Goal: Transaction & Acquisition: Purchase product/service

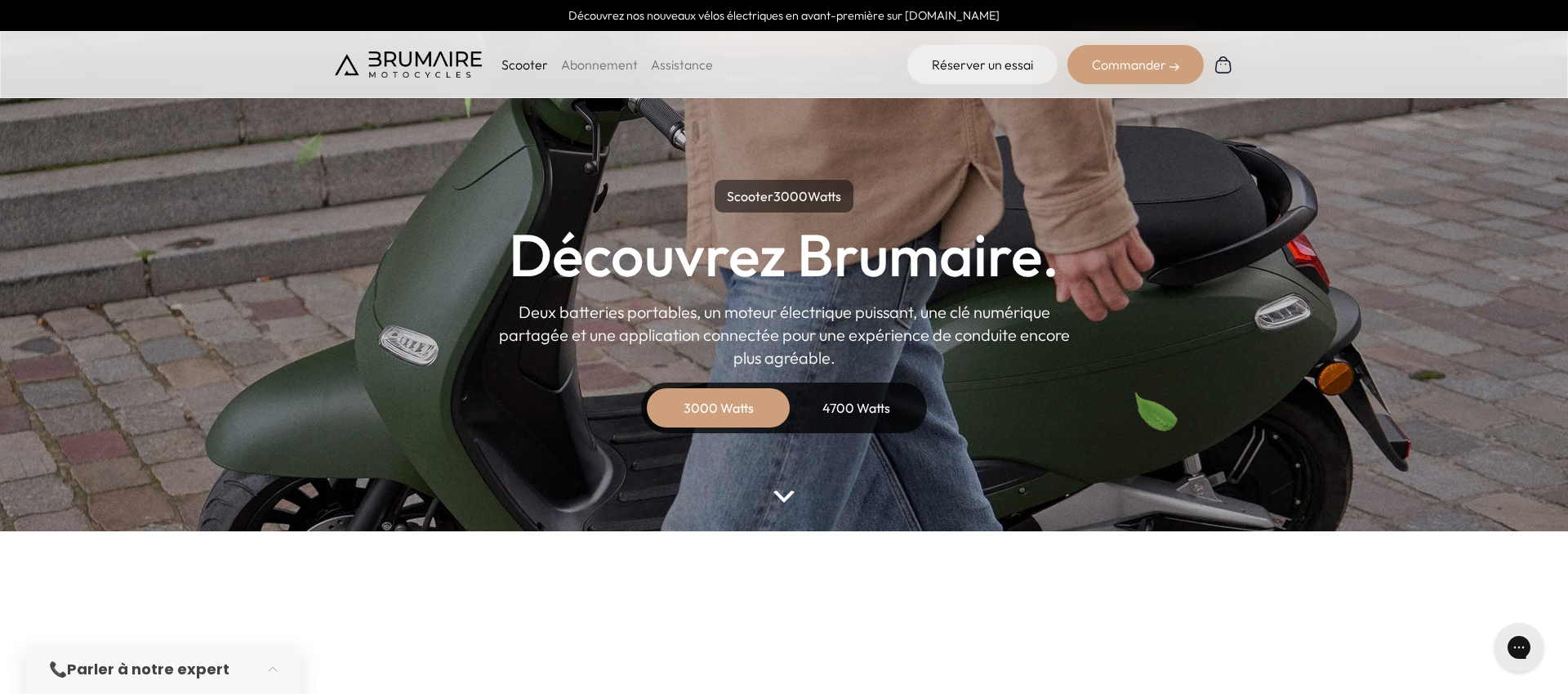
click at [527, 70] on p "Scooter" at bounding box center [524, 65] width 47 height 20
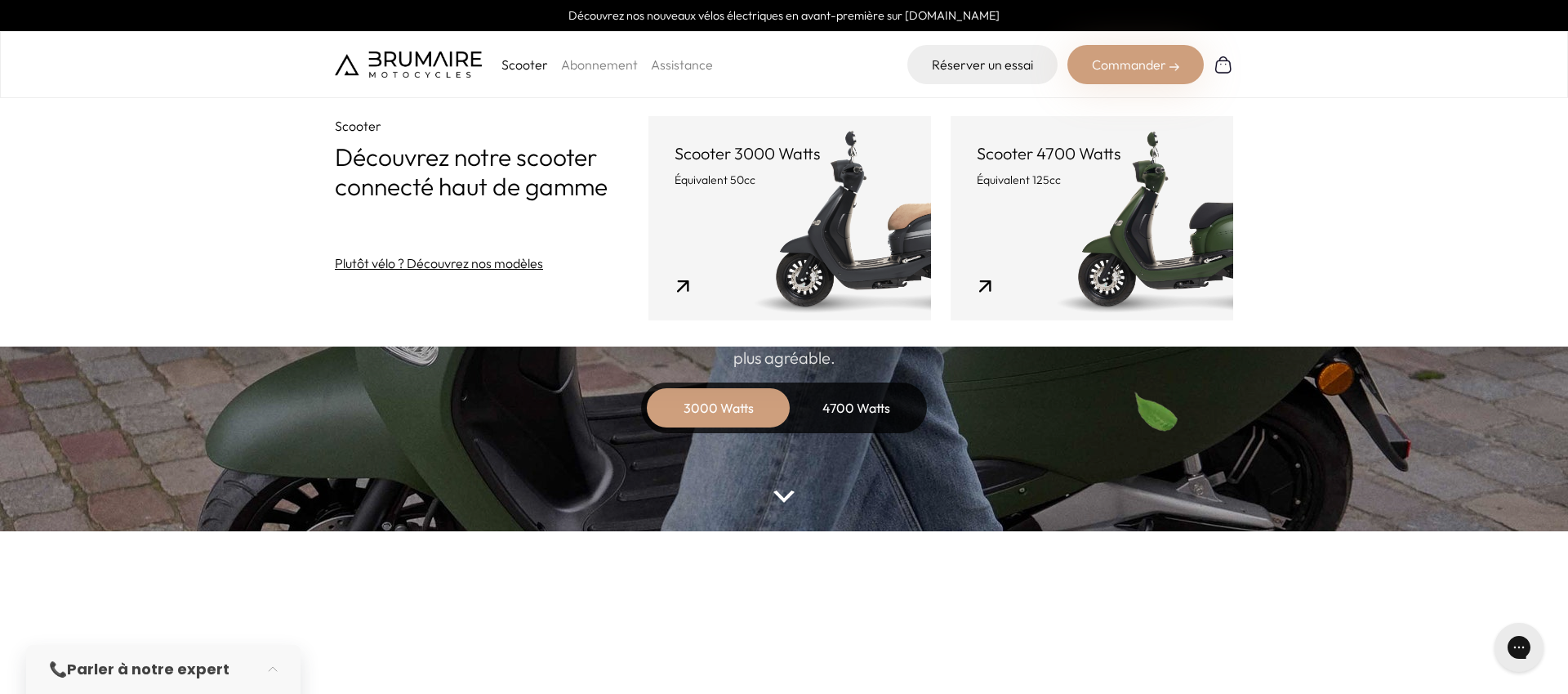
click at [830, 246] on link "Scooter 3000 Watts Équivalent 50cc" at bounding box center [790, 218] width 283 height 205
click at [845, 197] on link "Scooter 3000 Watts Équivalent 50cc" at bounding box center [790, 218] width 283 height 205
click at [735, 419] on div "3000 Watts" at bounding box center [718, 407] width 130 height 39
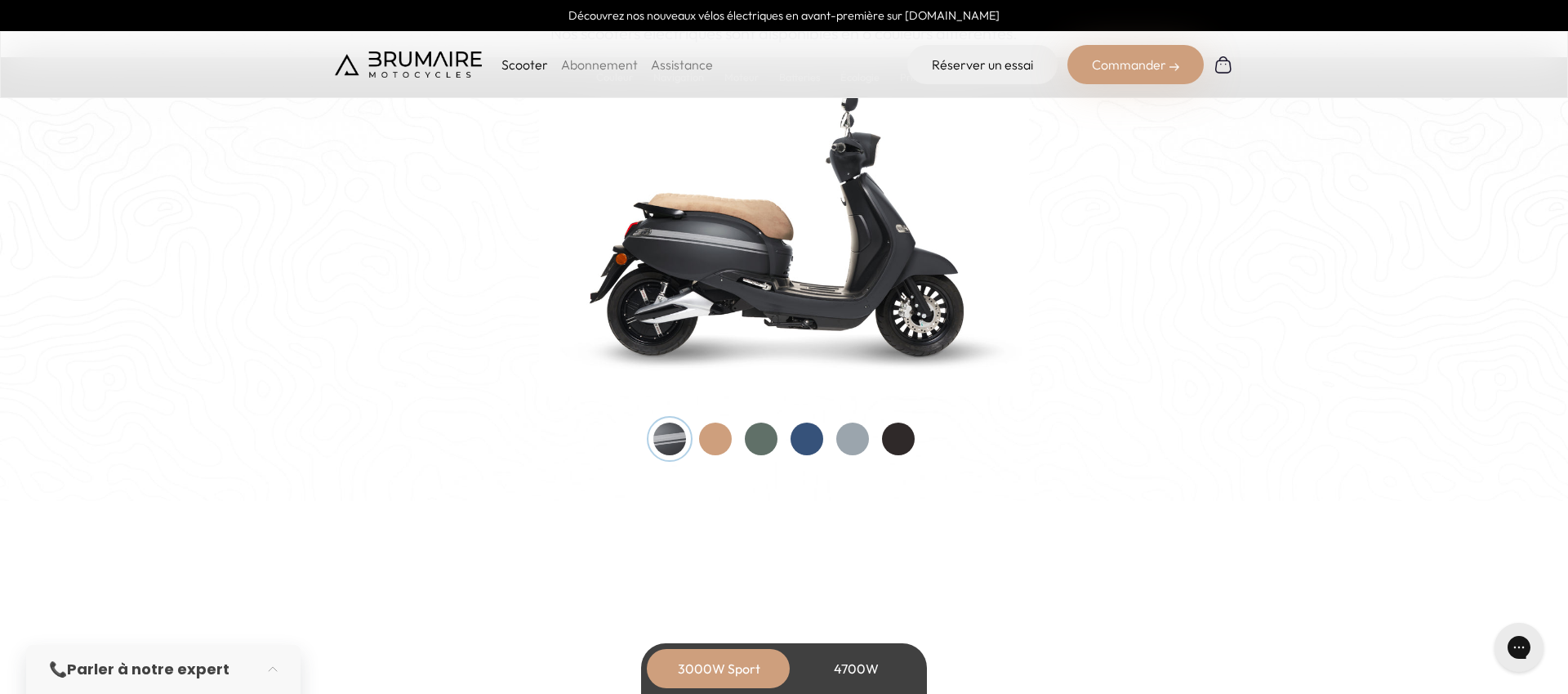
scroll to position [1726, 0]
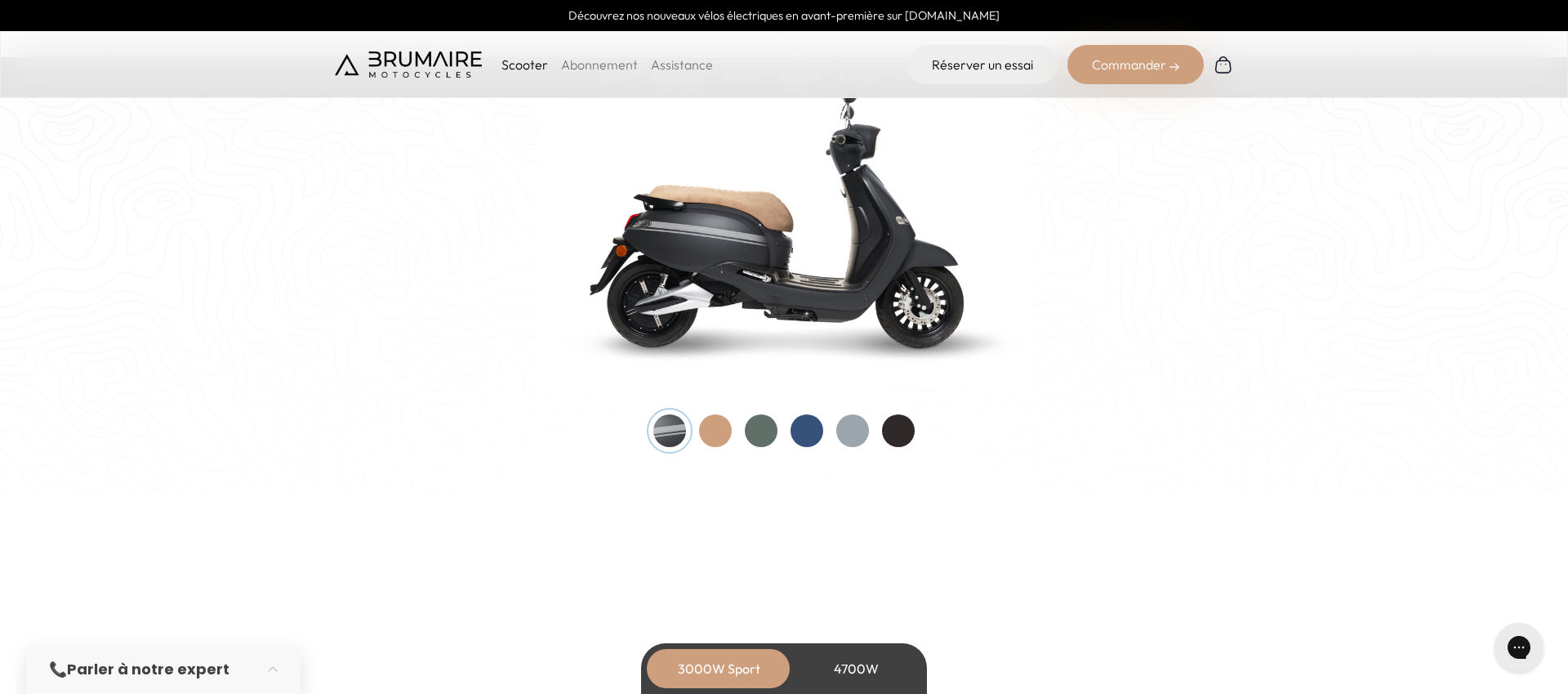
click at [719, 431] on div at bounding box center [715, 430] width 32 height 32
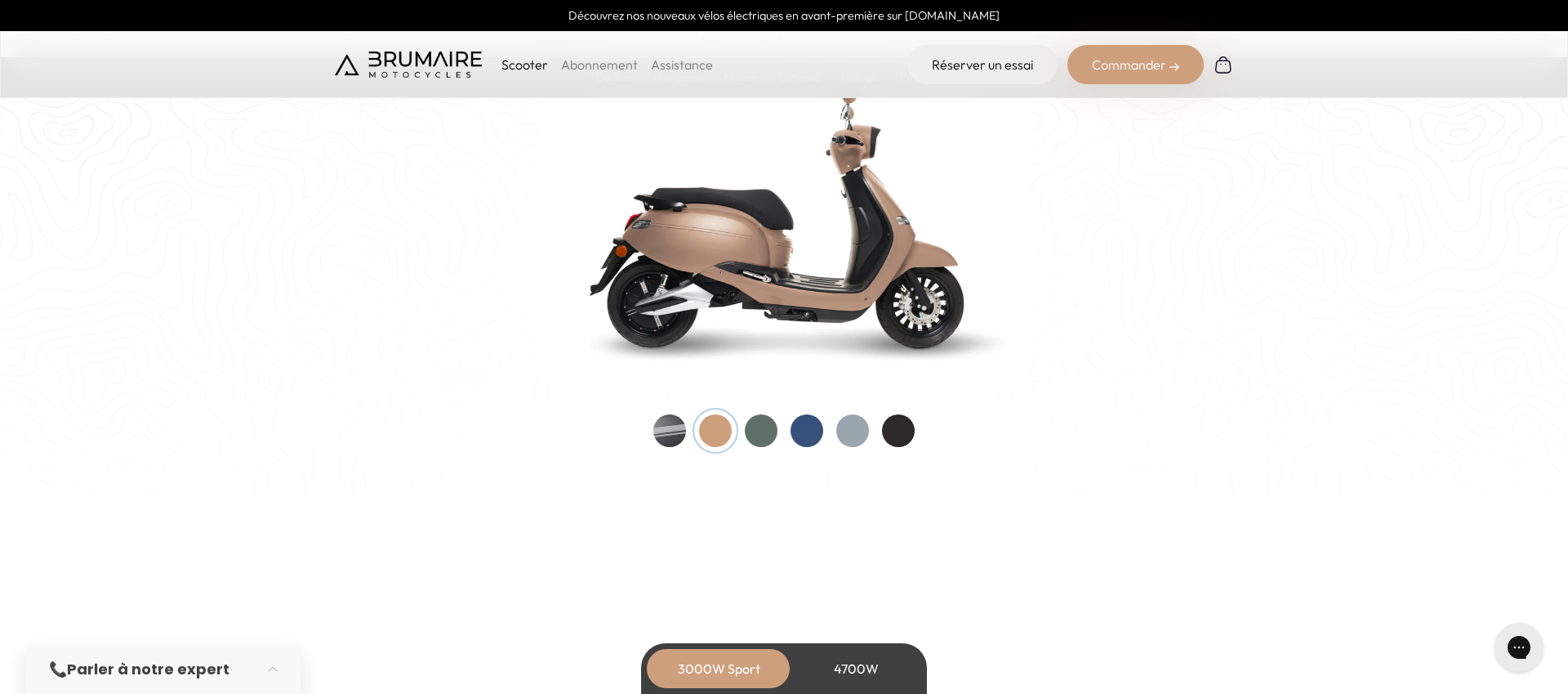
drag, startPoint x: 755, startPoint y: 432, endPoint x: 789, endPoint y: 430, distance: 34.1
click at [755, 432] on div at bounding box center [761, 430] width 32 height 32
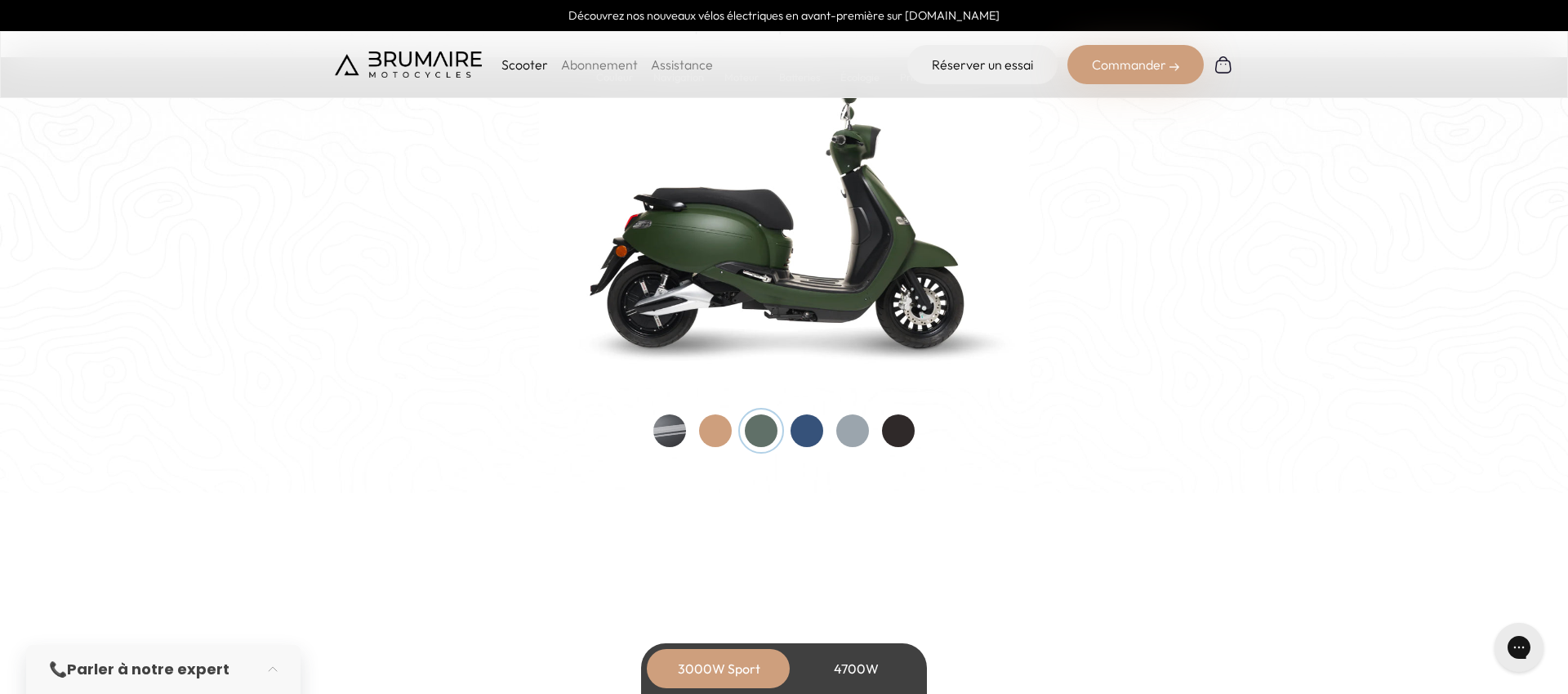
click at [791, 430] on div at bounding box center [807, 430] width 32 height 32
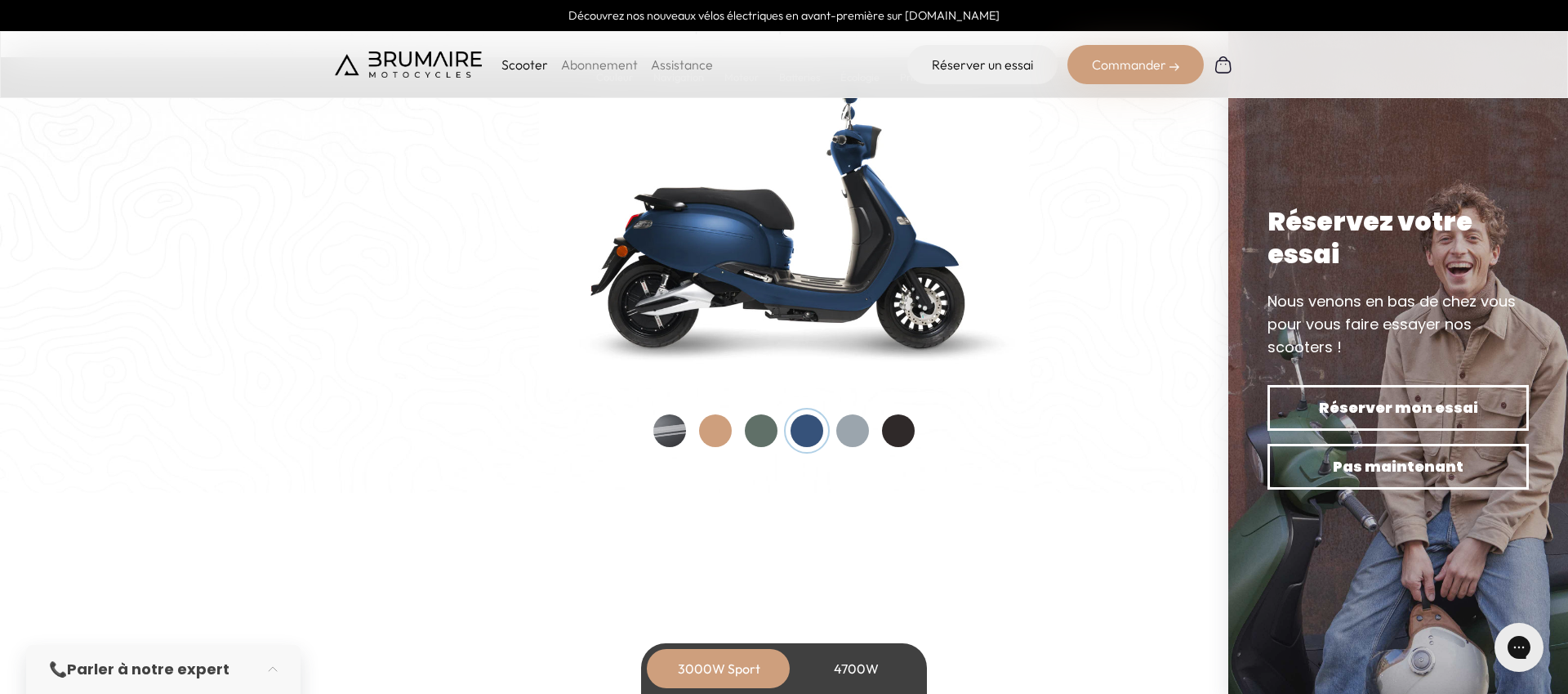
click at [853, 433] on div at bounding box center [853, 430] width 32 height 32
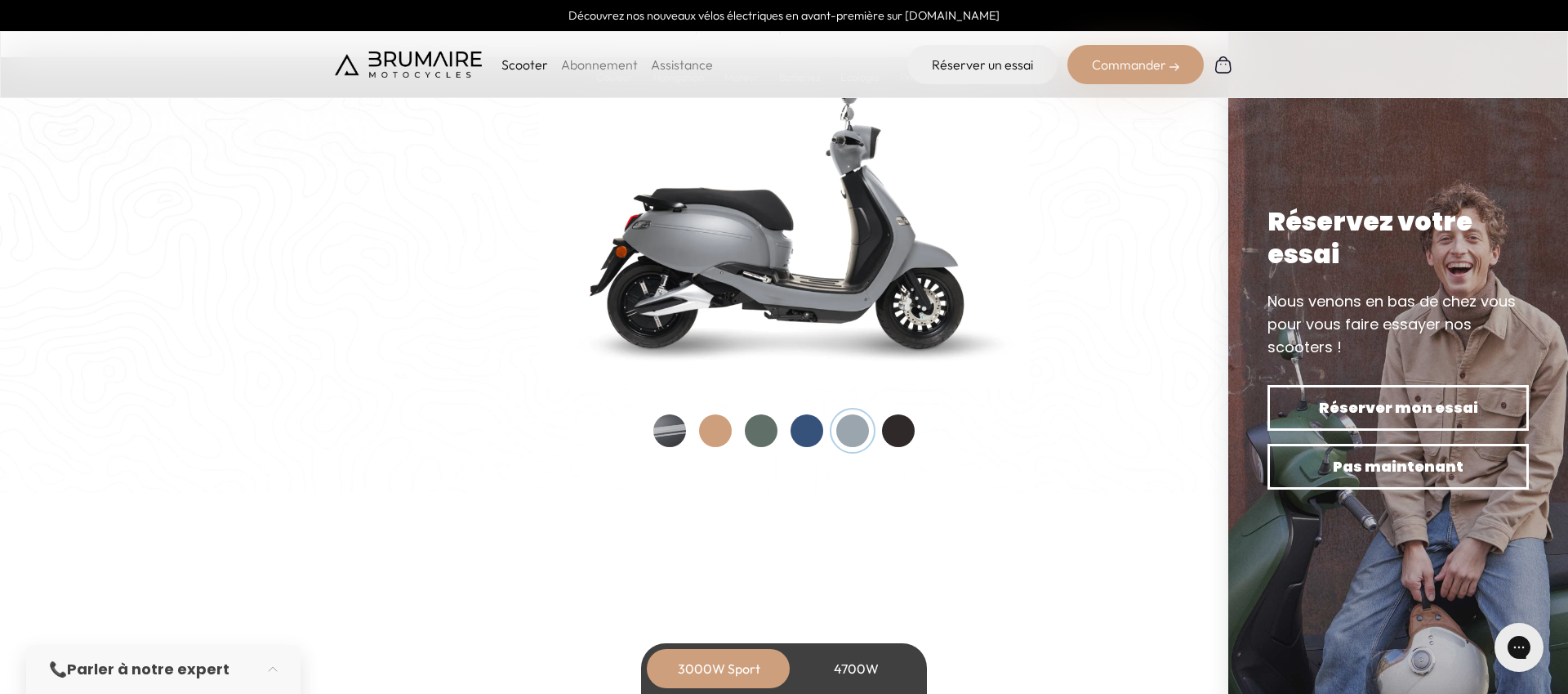
click at [903, 430] on div at bounding box center [898, 430] width 32 height 32
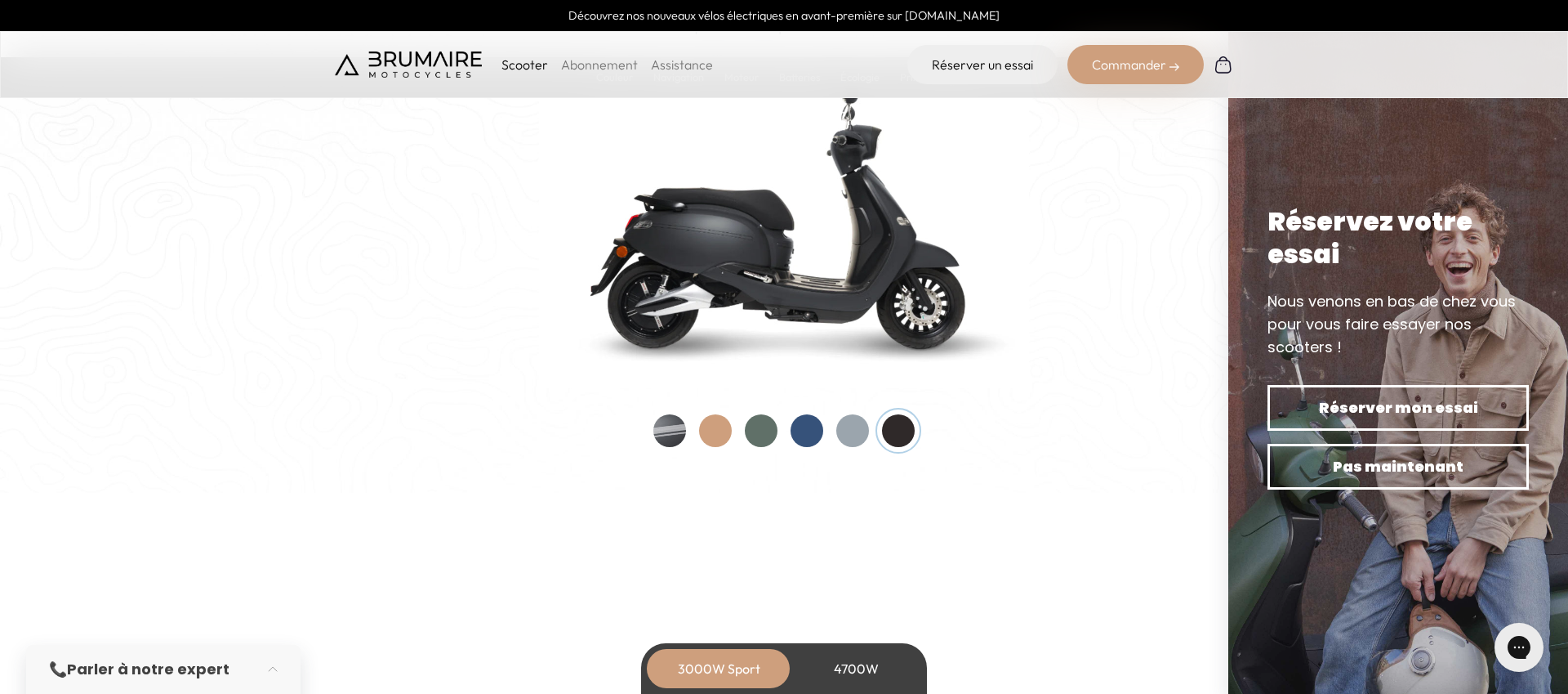
click at [814, 433] on div at bounding box center [807, 430] width 32 height 32
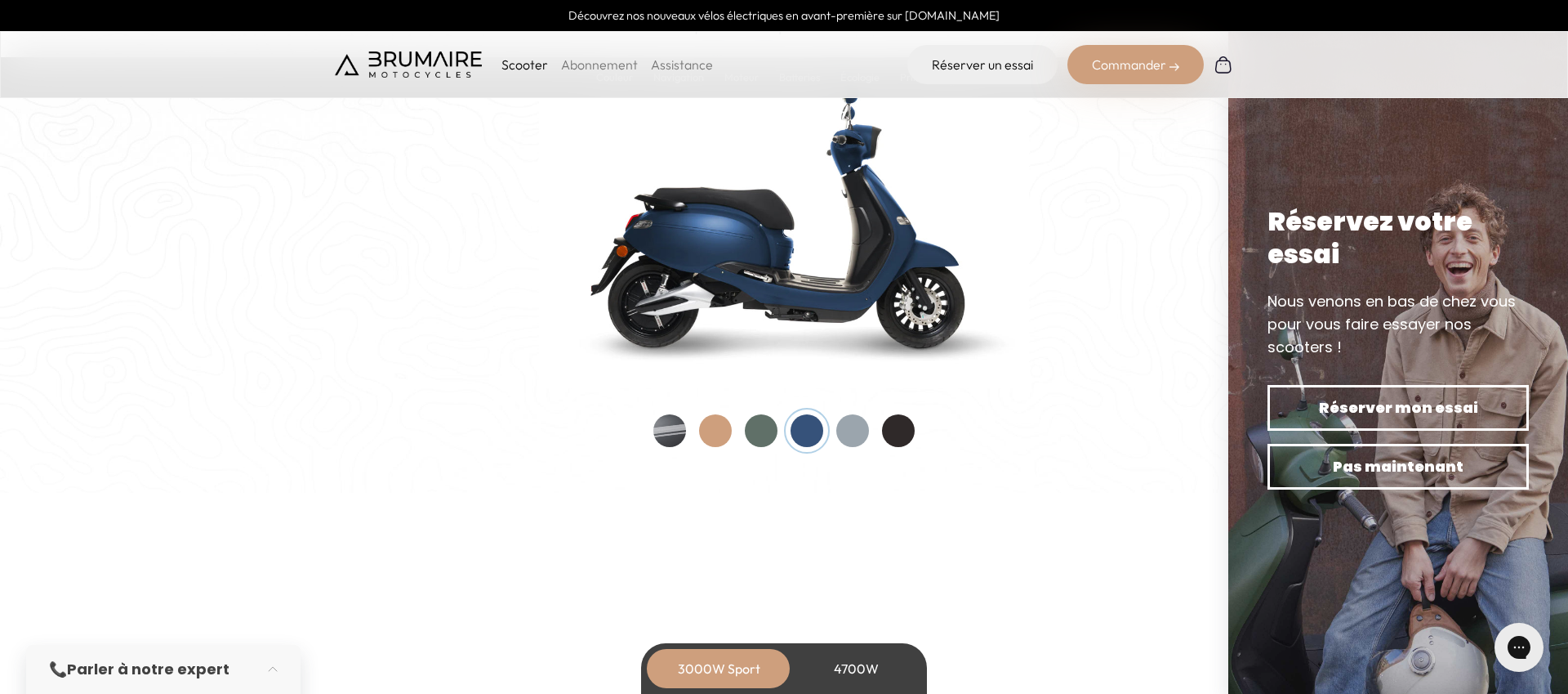
drag, startPoint x: 672, startPoint y: 427, endPoint x: 684, endPoint y: 428, distance: 12.0
click at [672, 427] on div at bounding box center [670, 430] width 32 height 32
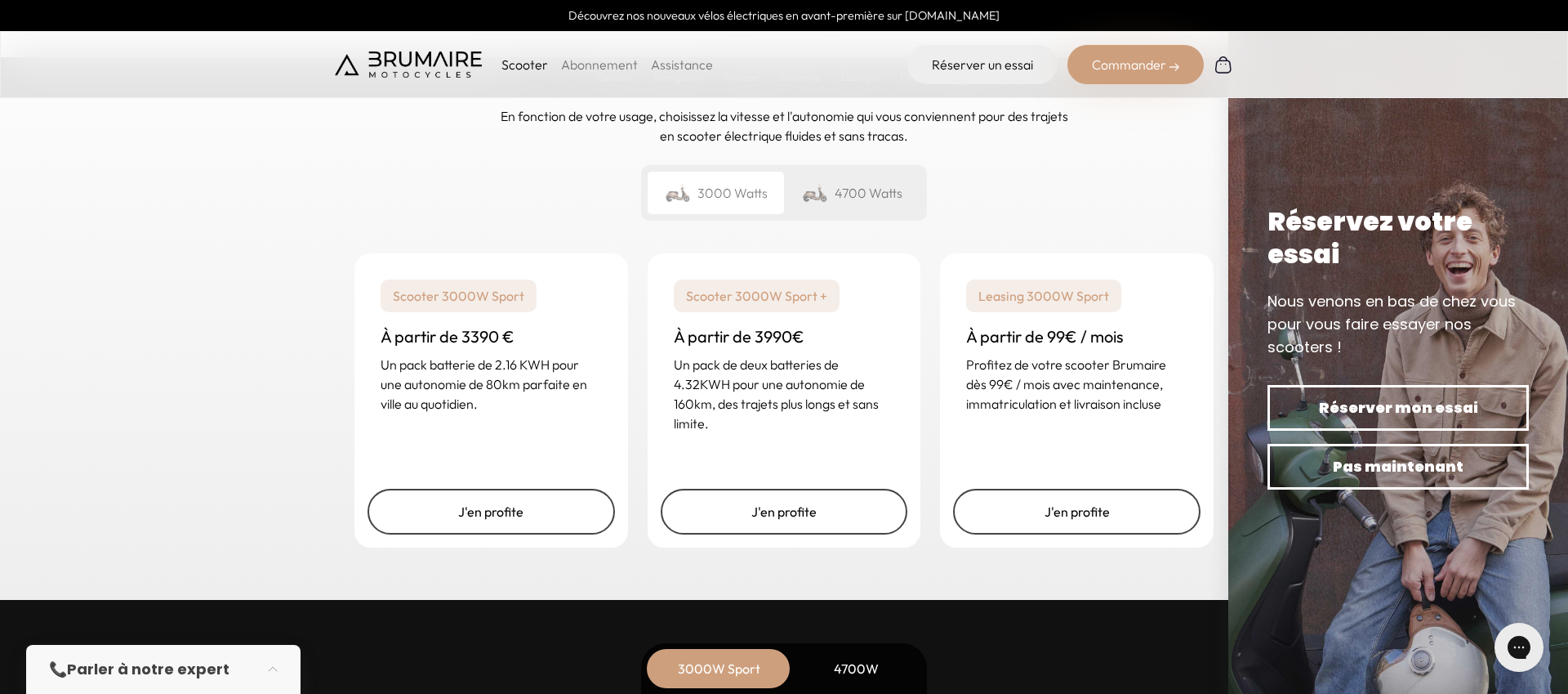
scroll to position [3913, 0]
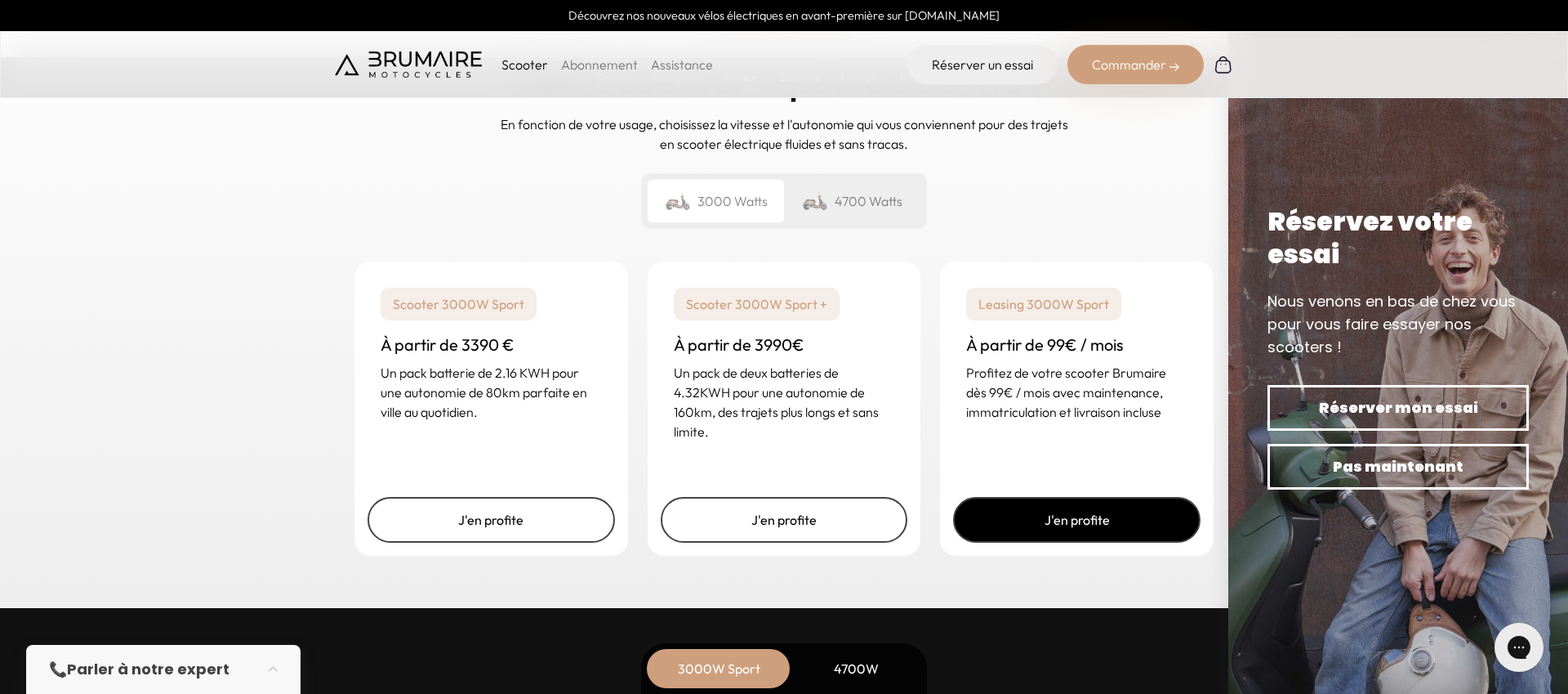
click at [1094, 525] on link "J'en profite" at bounding box center [1077, 520] width 247 height 46
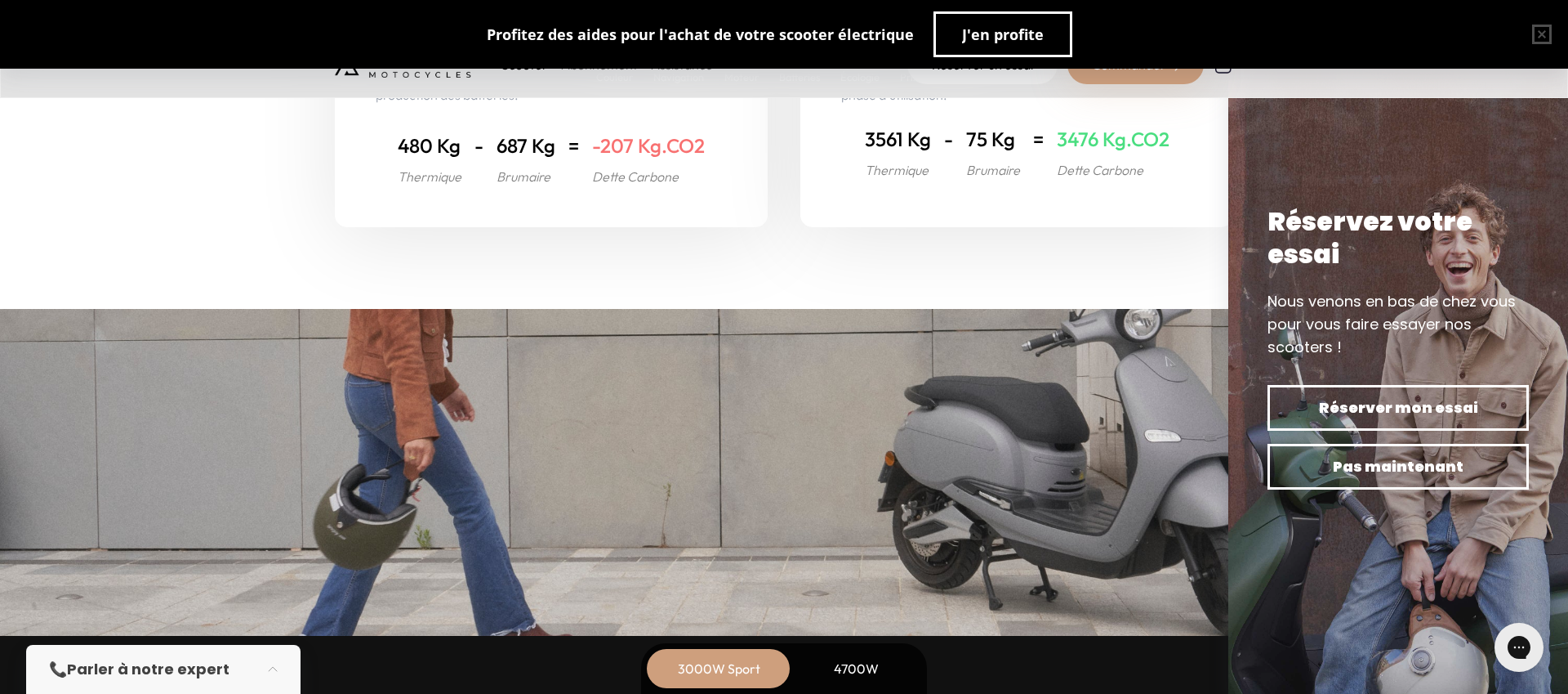
scroll to position [6588, 0]
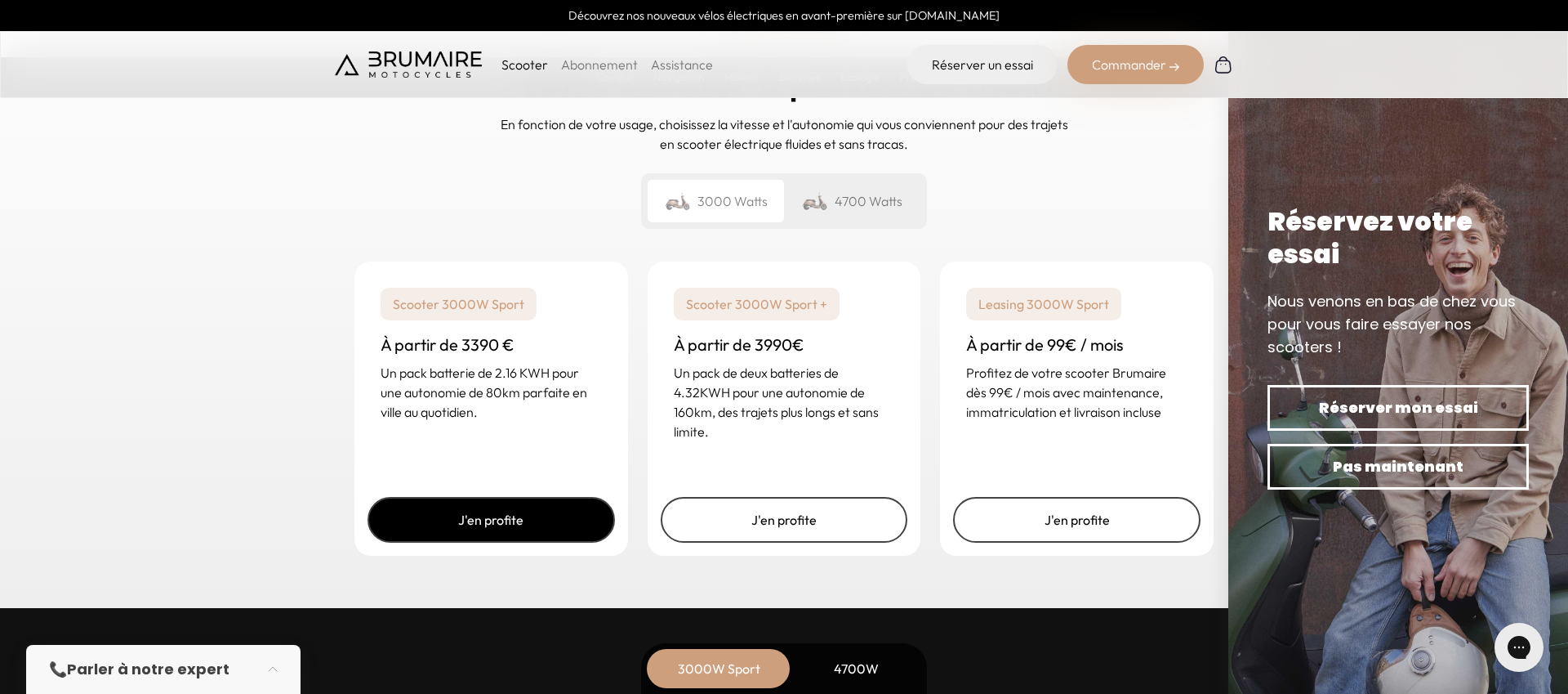
click at [536, 508] on link "J'en profite" at bounding box center [491, 520] width 247 height 46
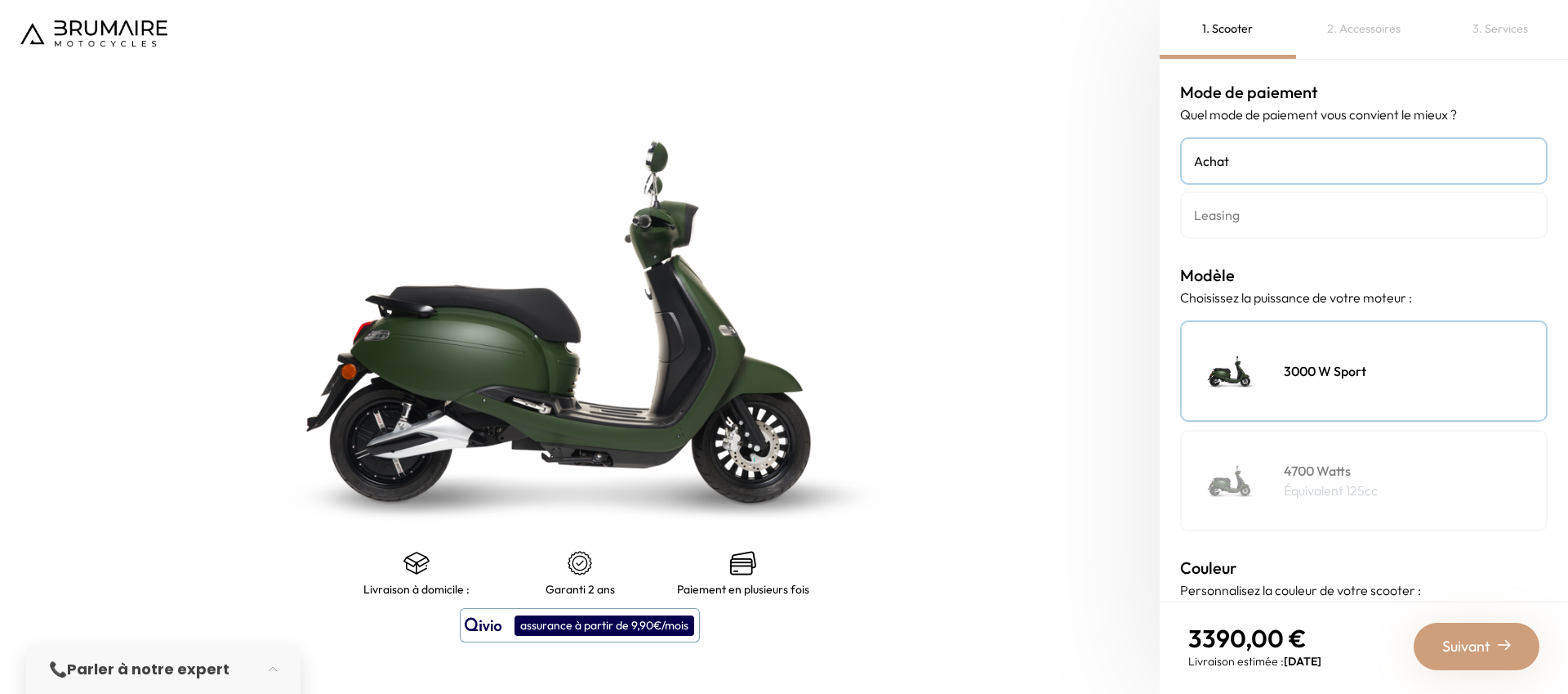
click at [1219, 225] on link "Leasing" at bounding box center [1363, 215] width 367 height 48
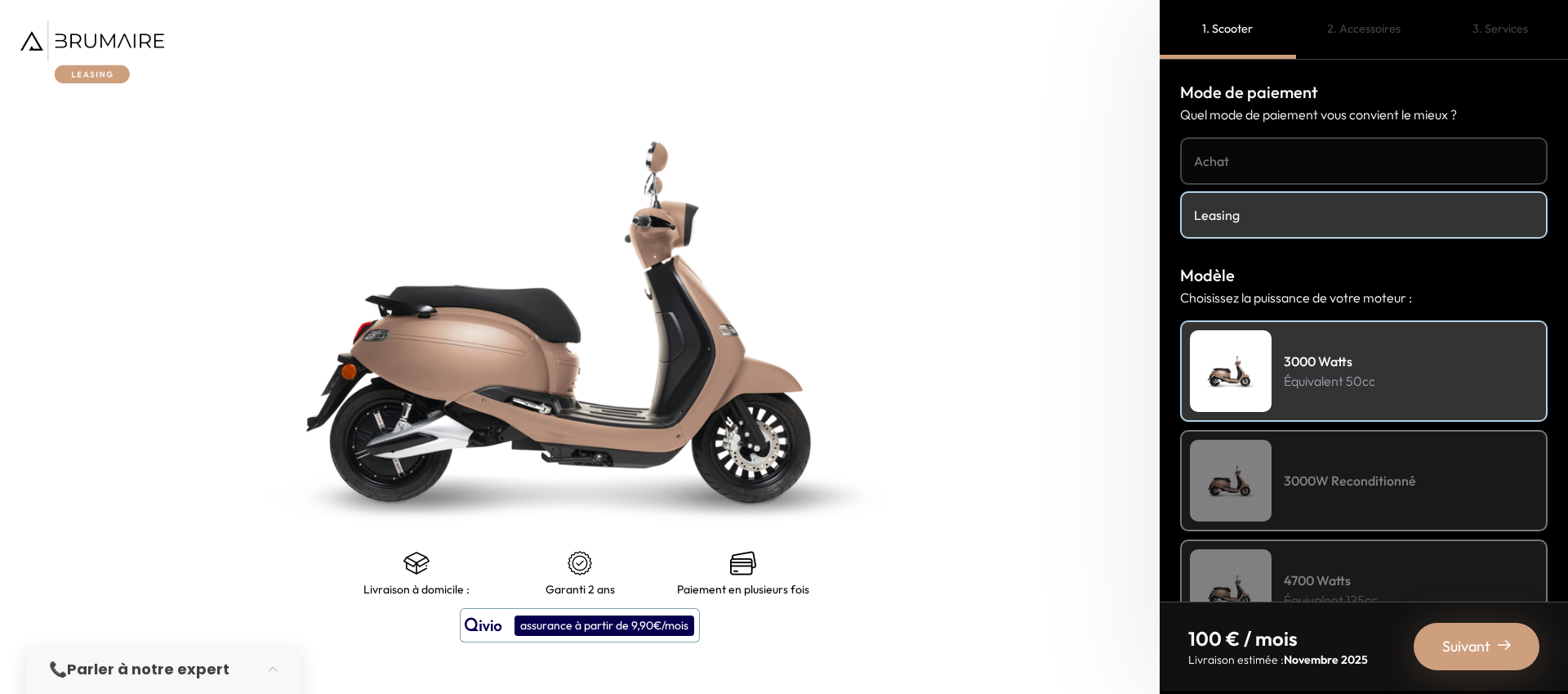
click at [1235, 164] on h4 "Achat" at bounding box center [1363, 161] width 340 height 20
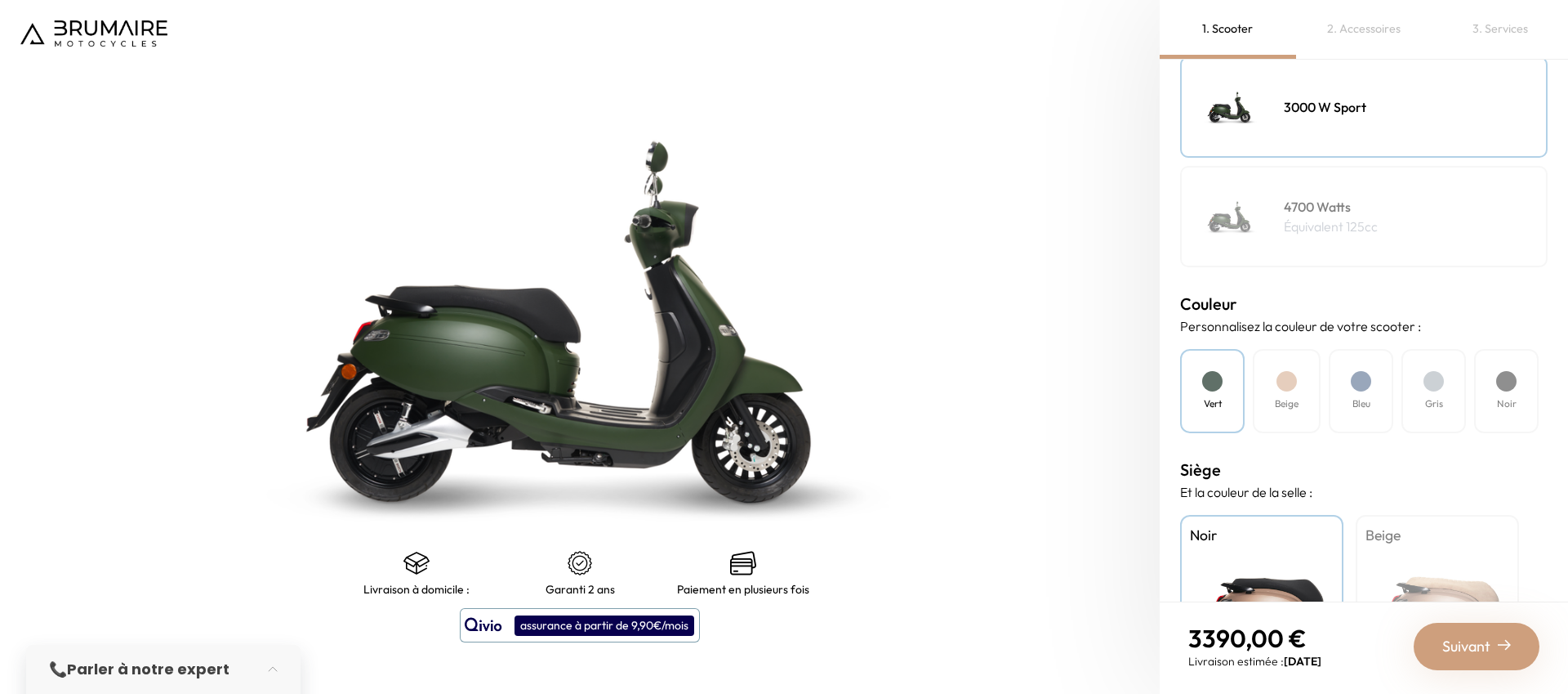
scroll to position [264, 0]
click at [1484, 382] on div "Noir" at bounding box center [1506, 391] width 65 height 84
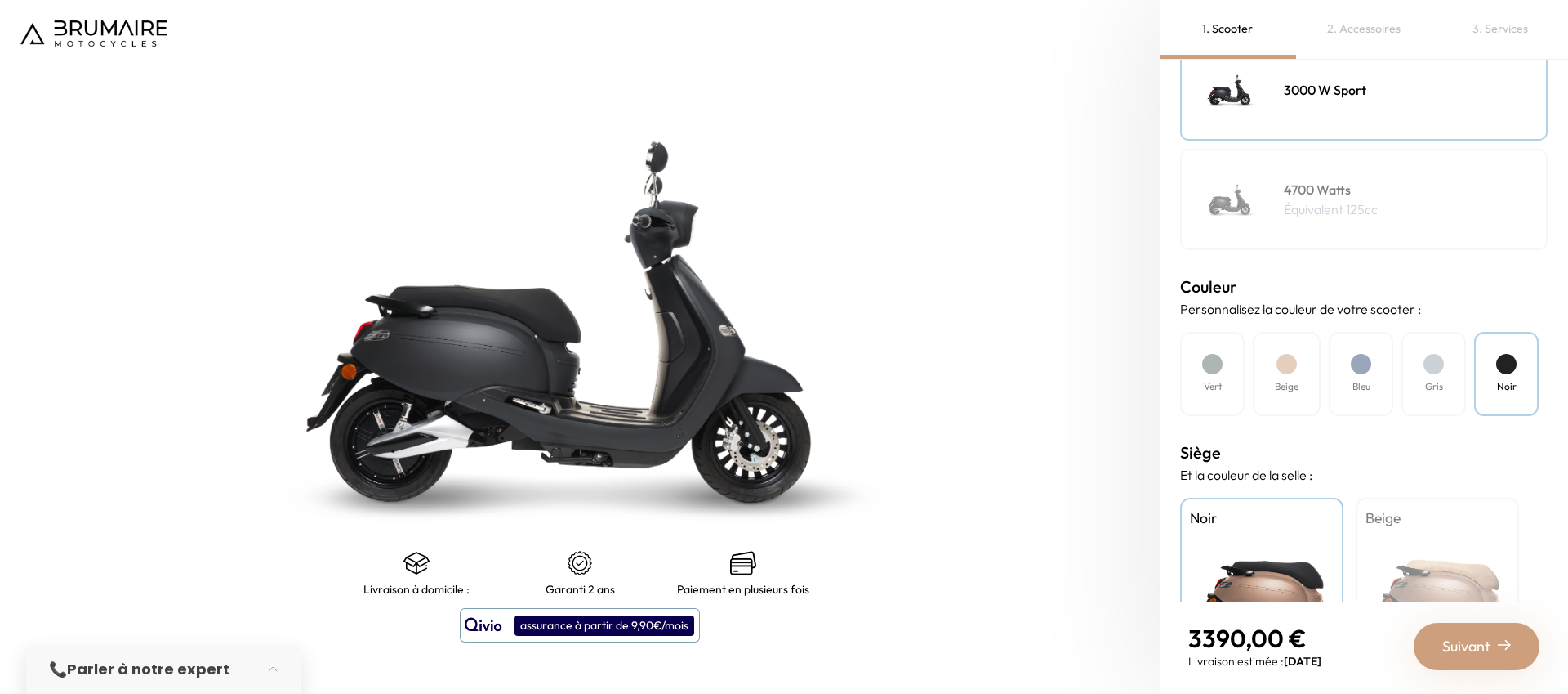
scroll to position [402, 0]
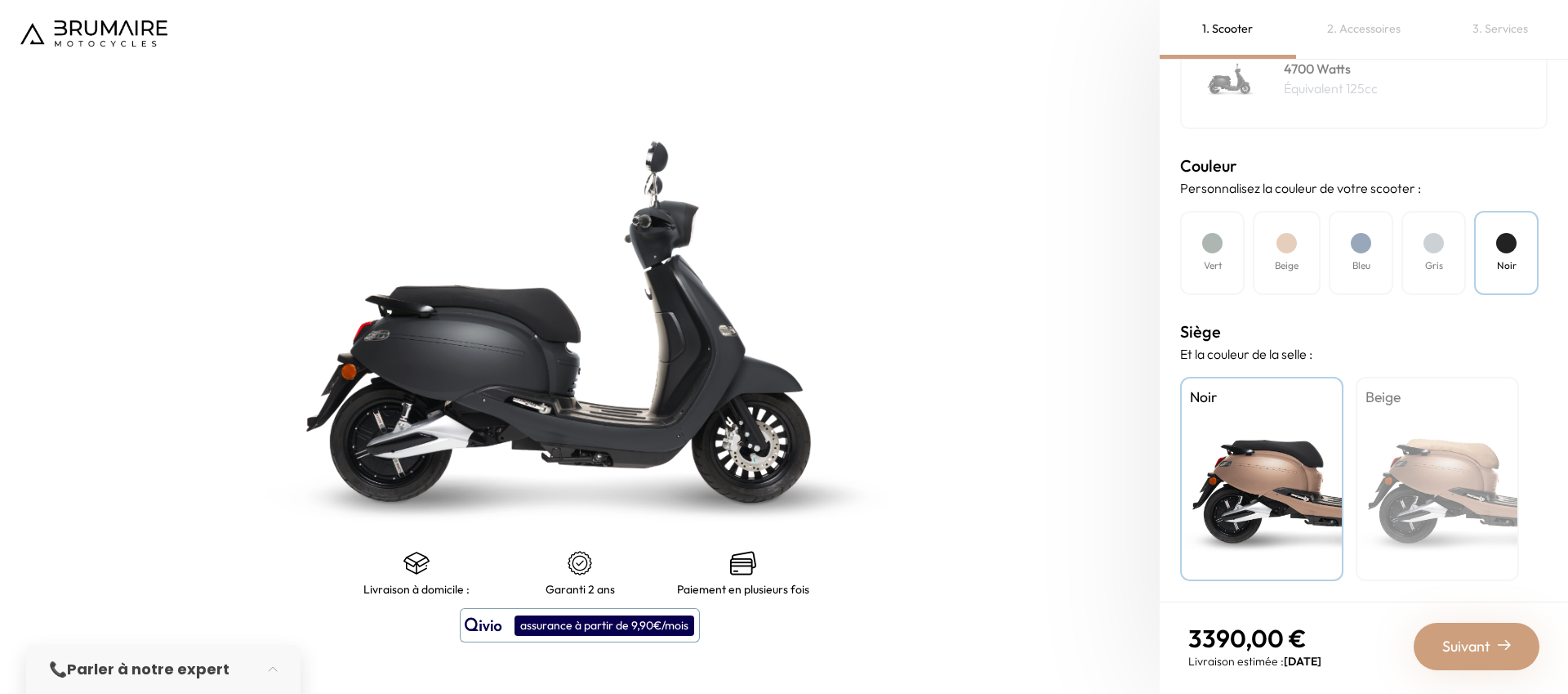
click at [1383, 451] on div "Beige" at bounding box center [1438, 479] width 164 height 205
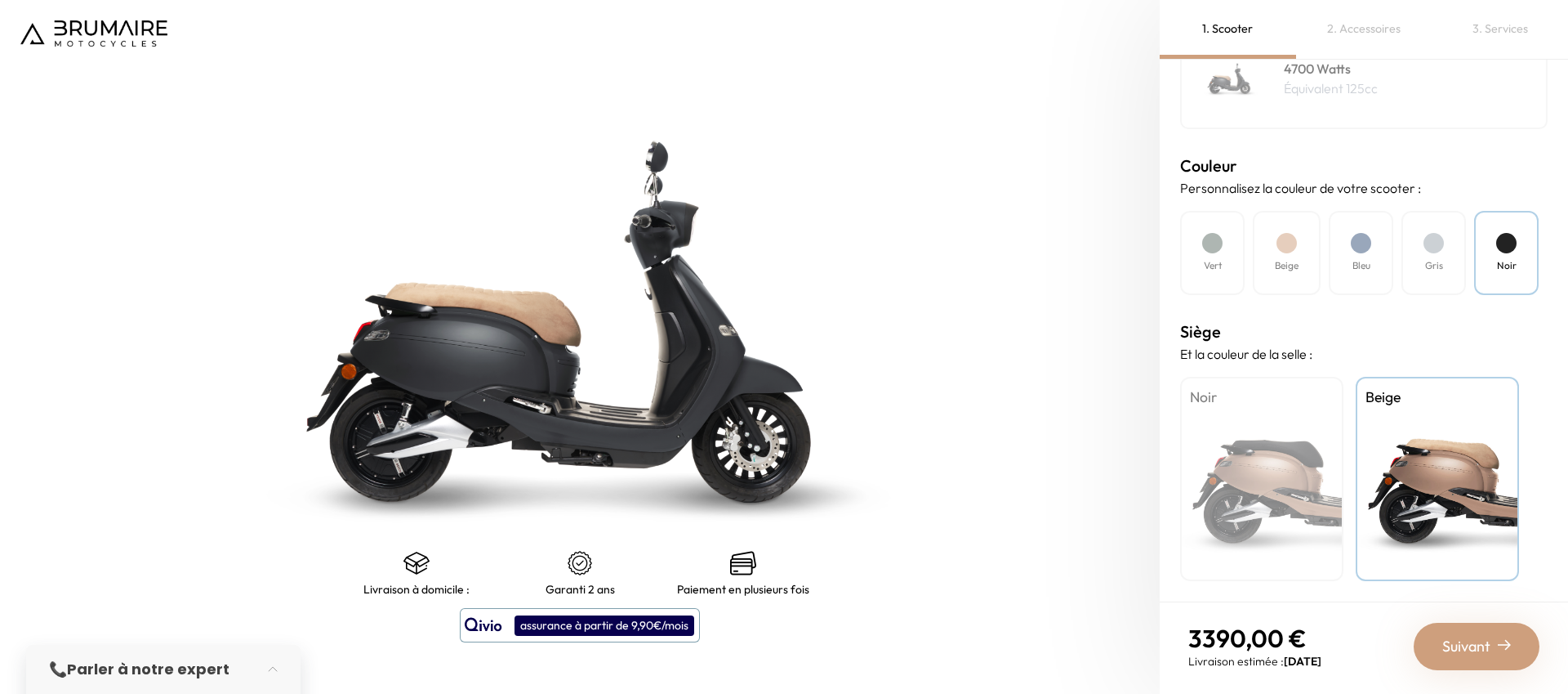
click at [1255, 446] on div "Noir" at bounding box center [1262, 479] width 164 height 205
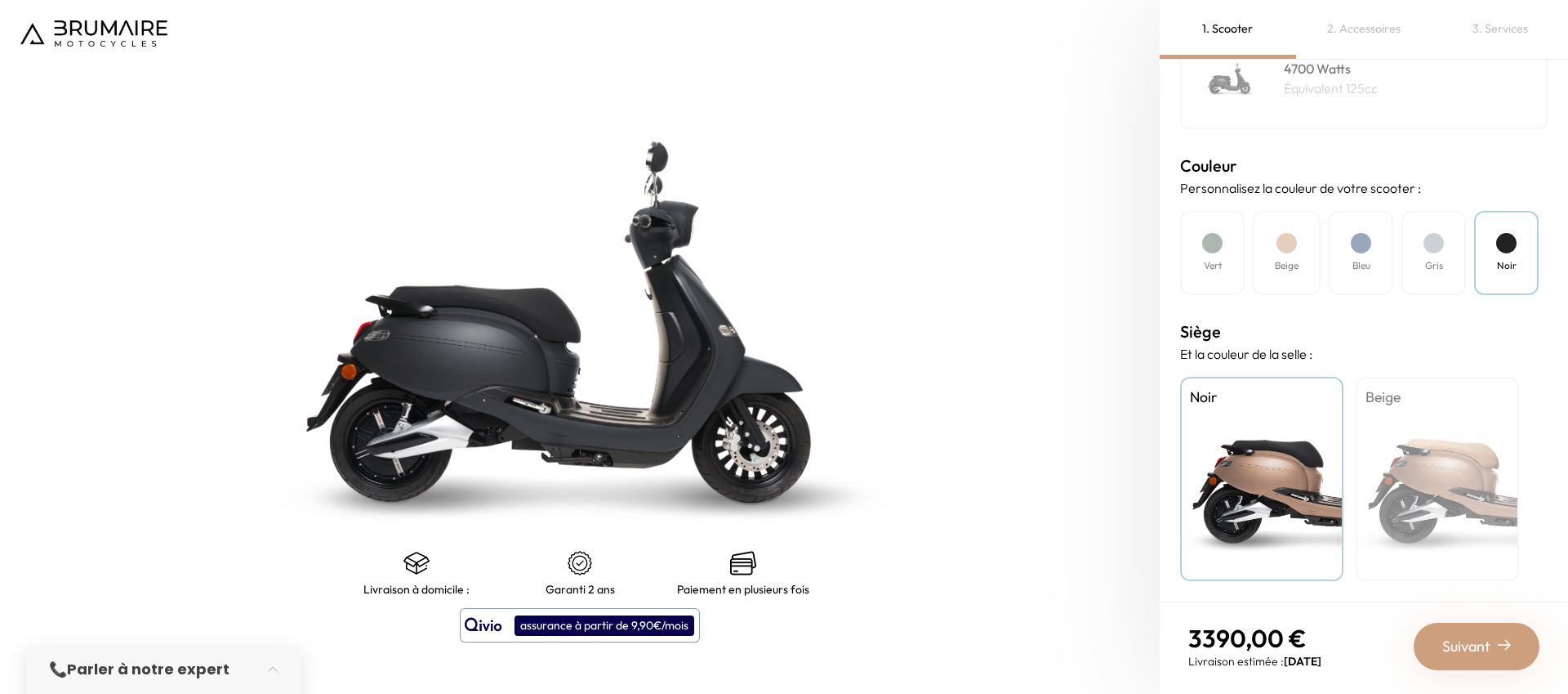
click at [1408, 461] on div "Beige" at bounding box center [1438, 479] width 164 height 205
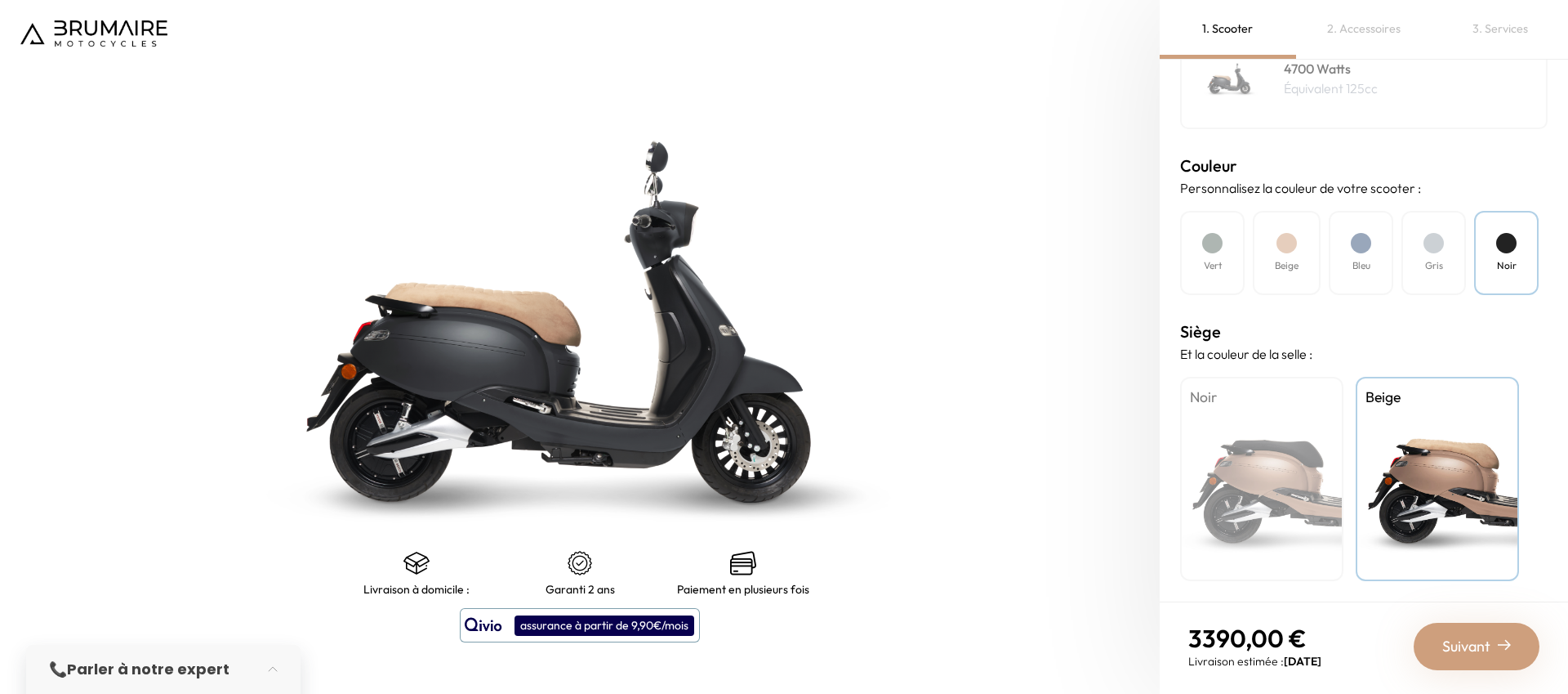
click at [1286, 466] on div "Noir" at bounding box center [1262, 479] width 164 height 205
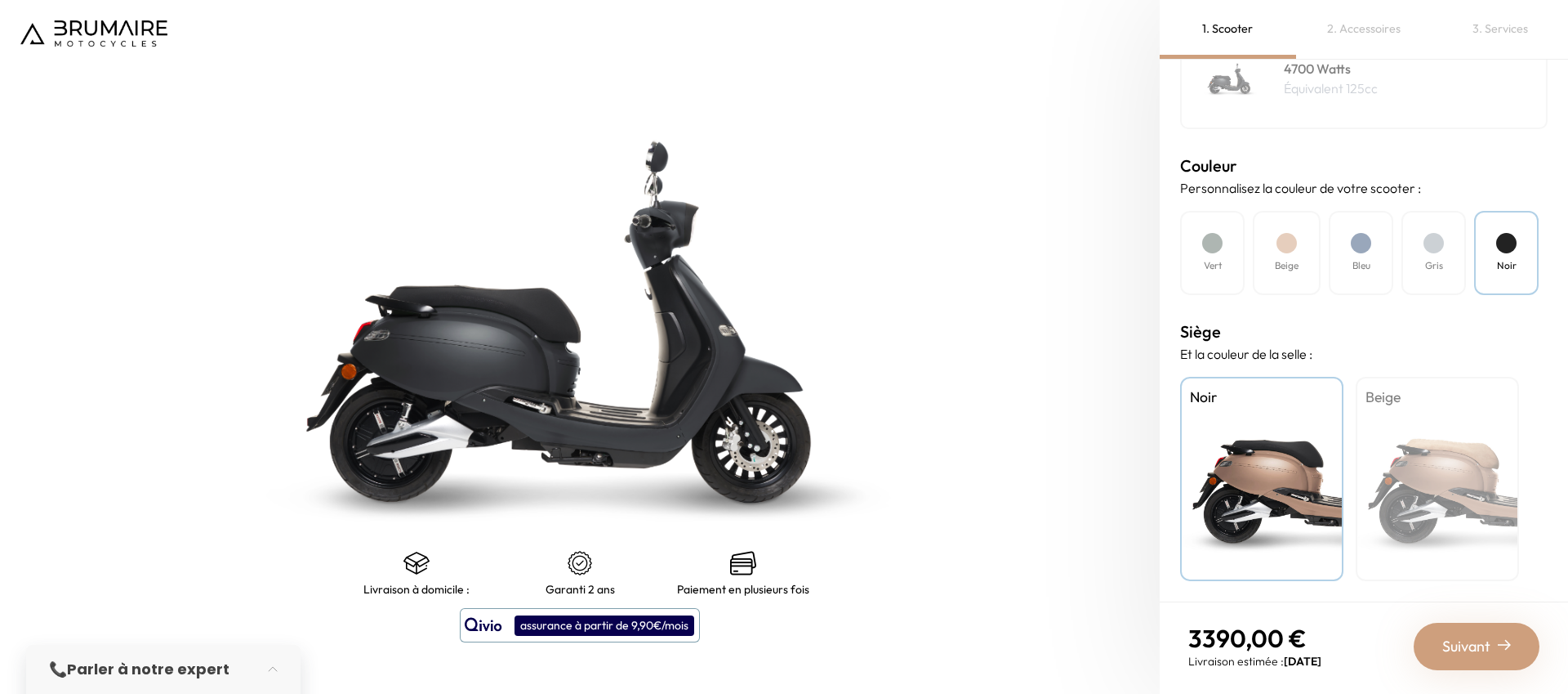
click at [1313, 277] on div "Beige" at bounding box center [1286, 252] width 68 height 84
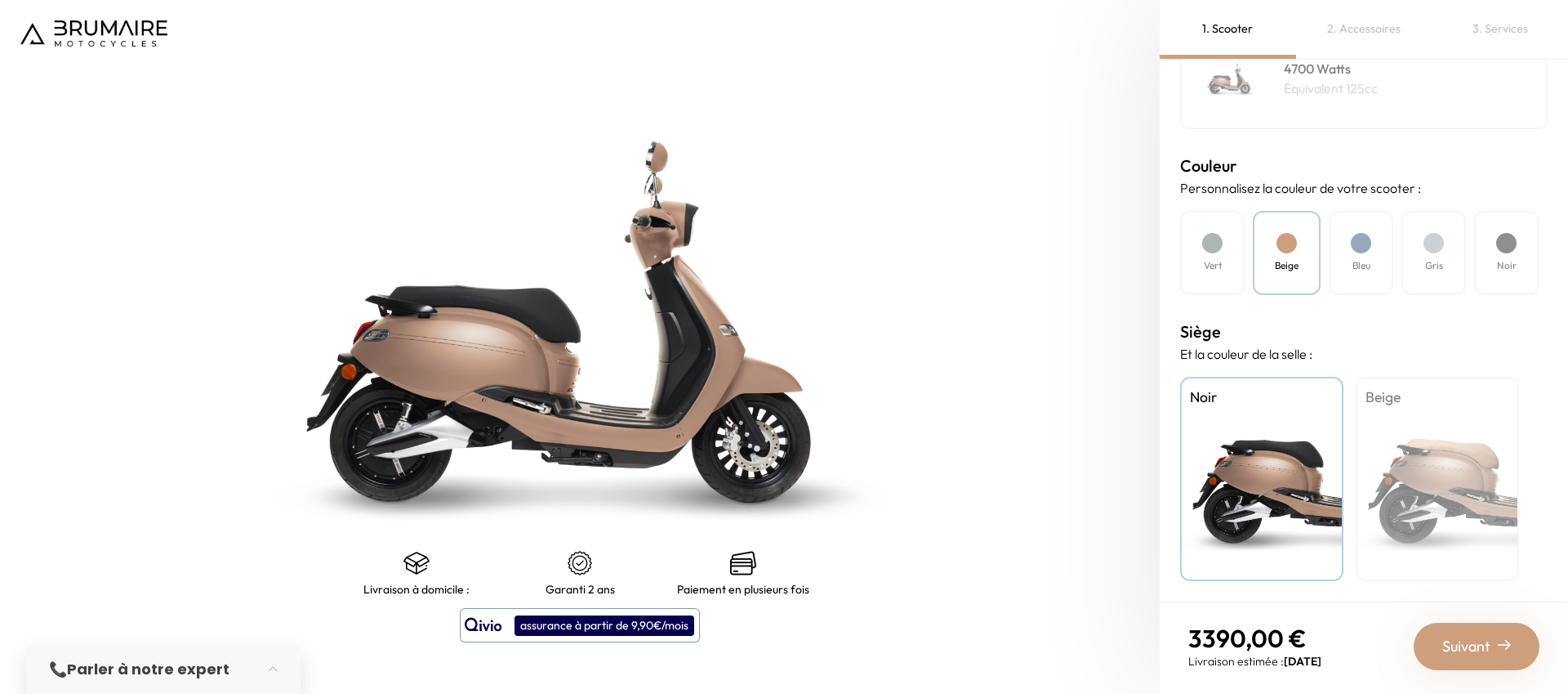
click at [1232, 269] on div "Vert" at bounding box center [1212, 252] width 65 height 84
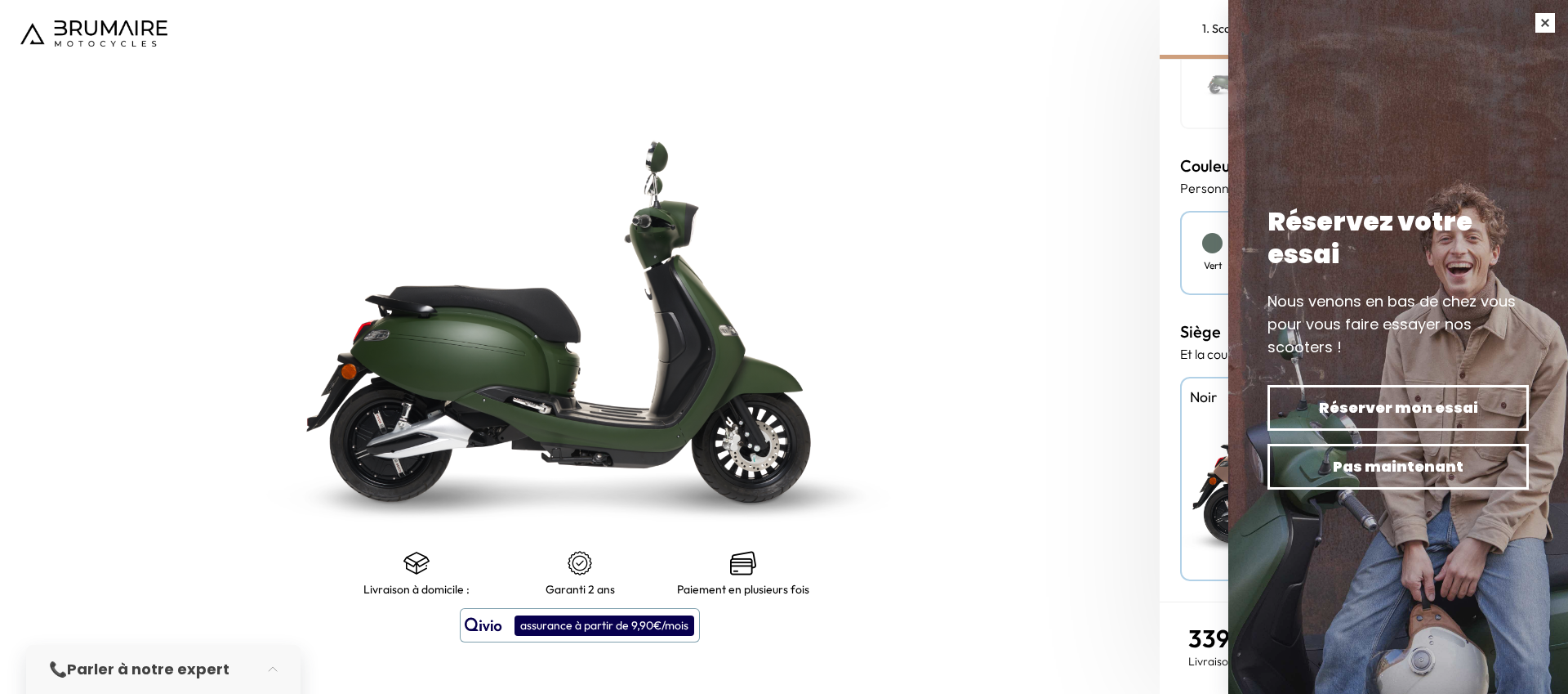
click at [1549, 26] on button "button" at bounding box center [1545, 23] width 46 height 46
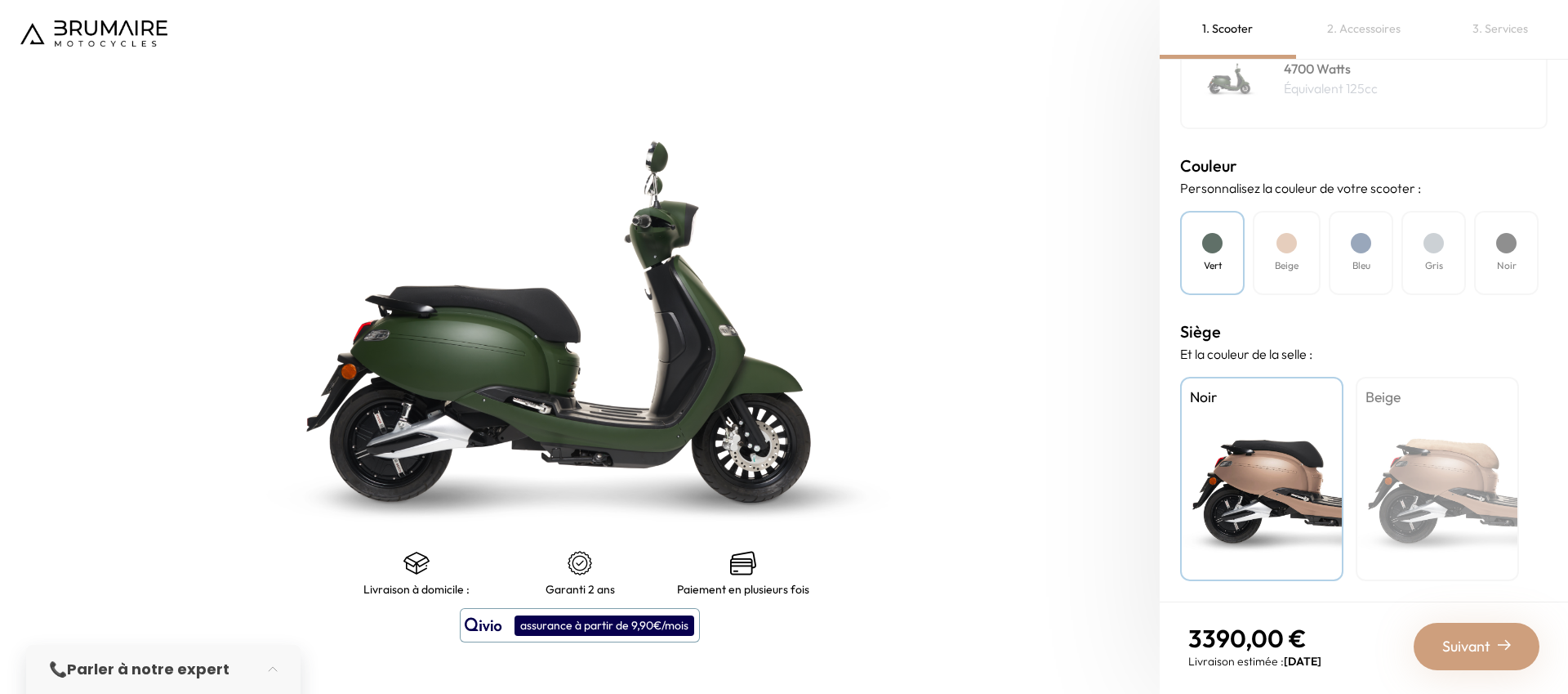
click at [1443, 249] on div "Gris" at bounding box center [1434, 252] width 65 height 84
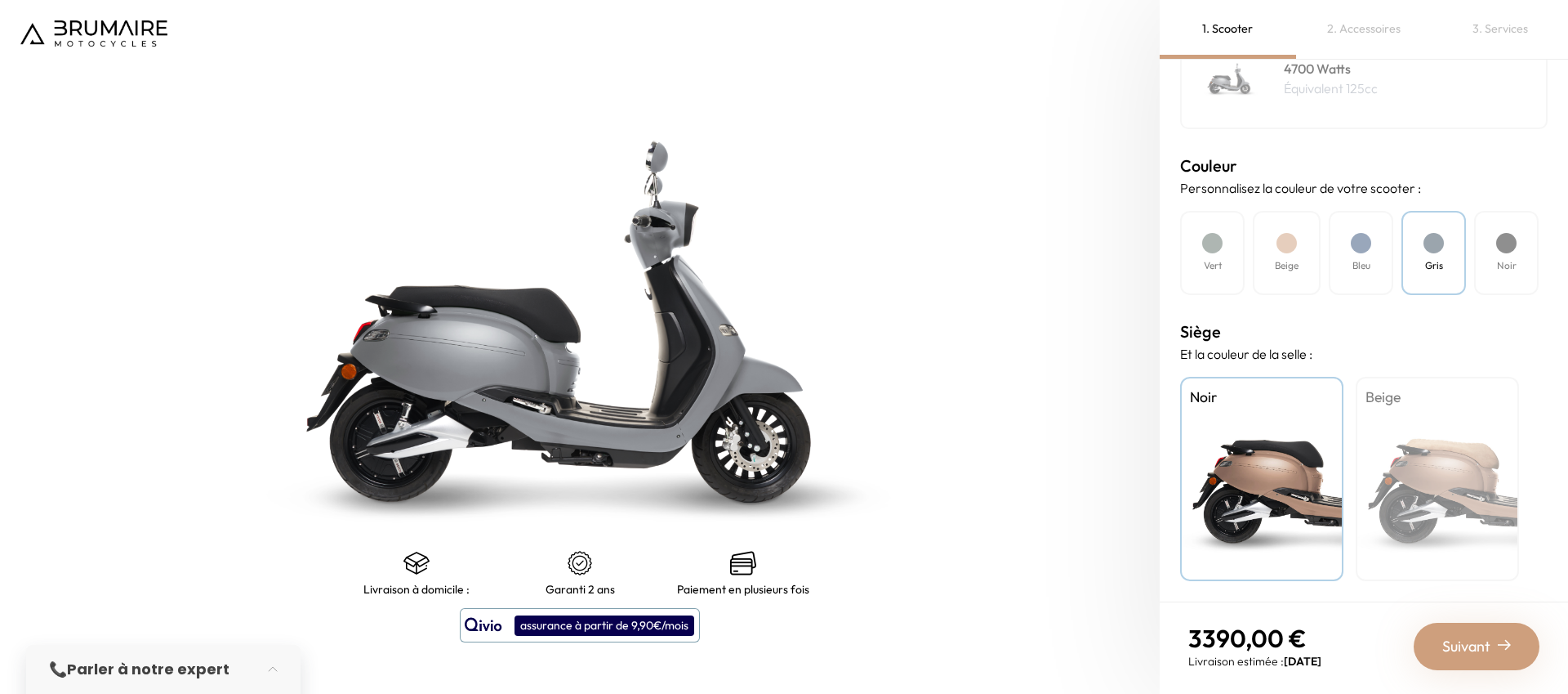
click at [1516, 251] on div "Noir" at bounding box center [1506, 252] width 65 height 84
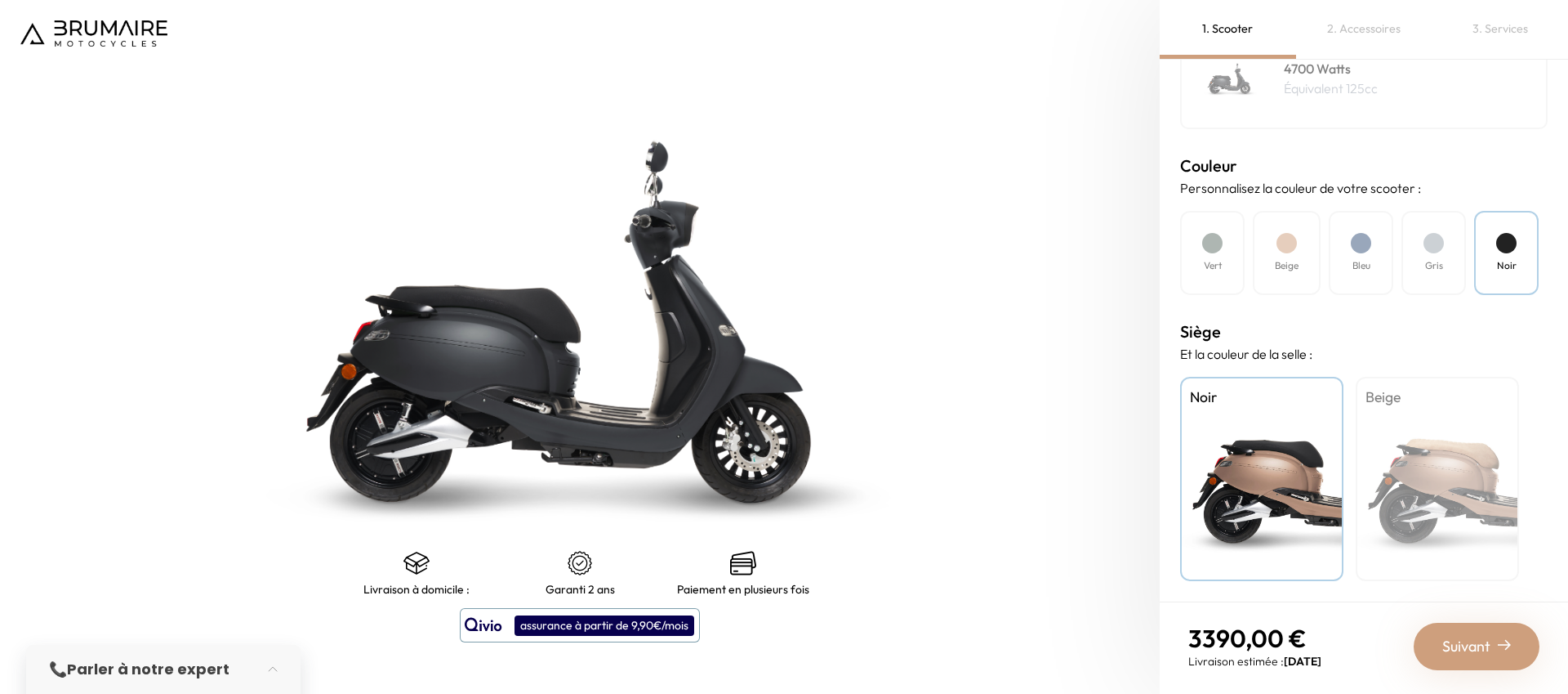
click at [1421, 270] on div "Gris" at bounding box center [1434, 252] width 65 height 84
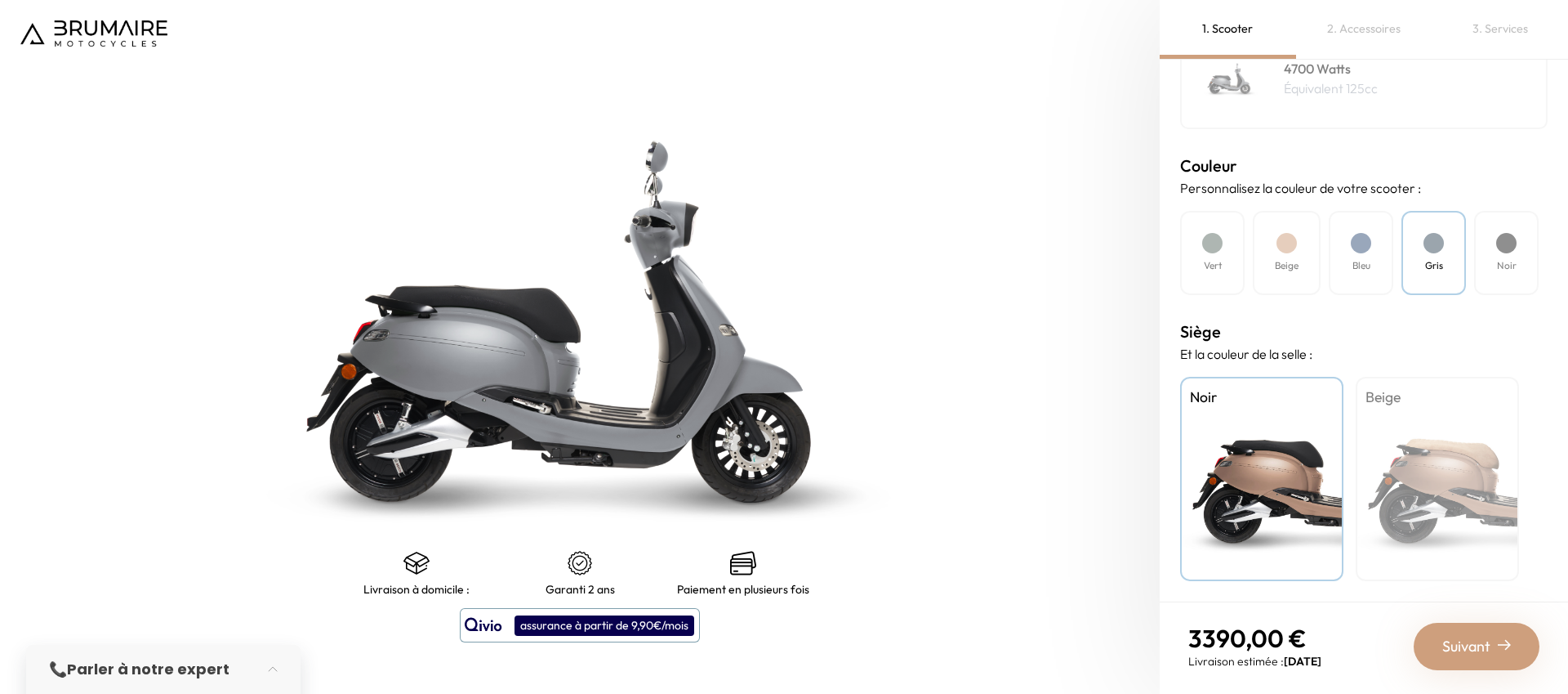
click at [1451, 501] on div "Beige" at bounding box center [1438, 479] width 164 height 205
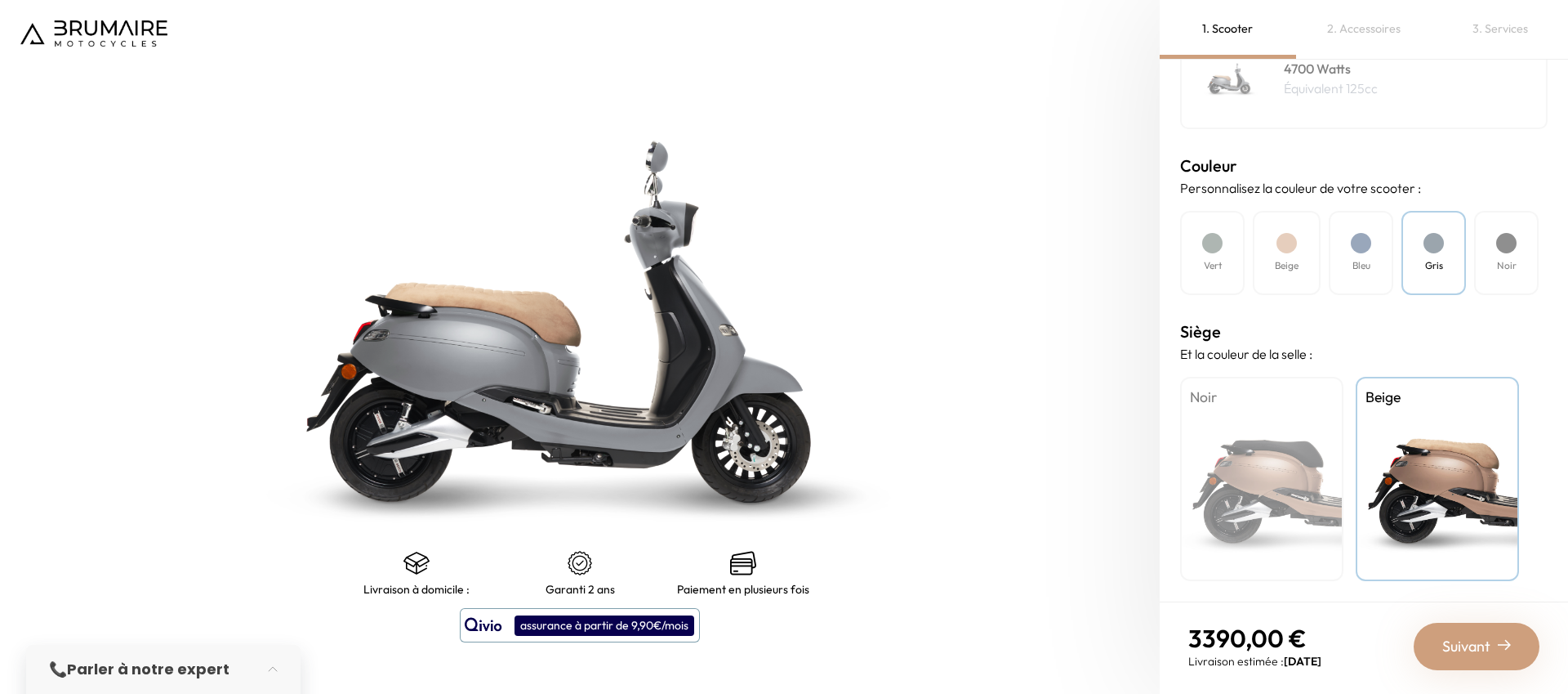
click at [1360, 277] on div "Bleu" at bounding box center [1362, 252] width 65 height 84
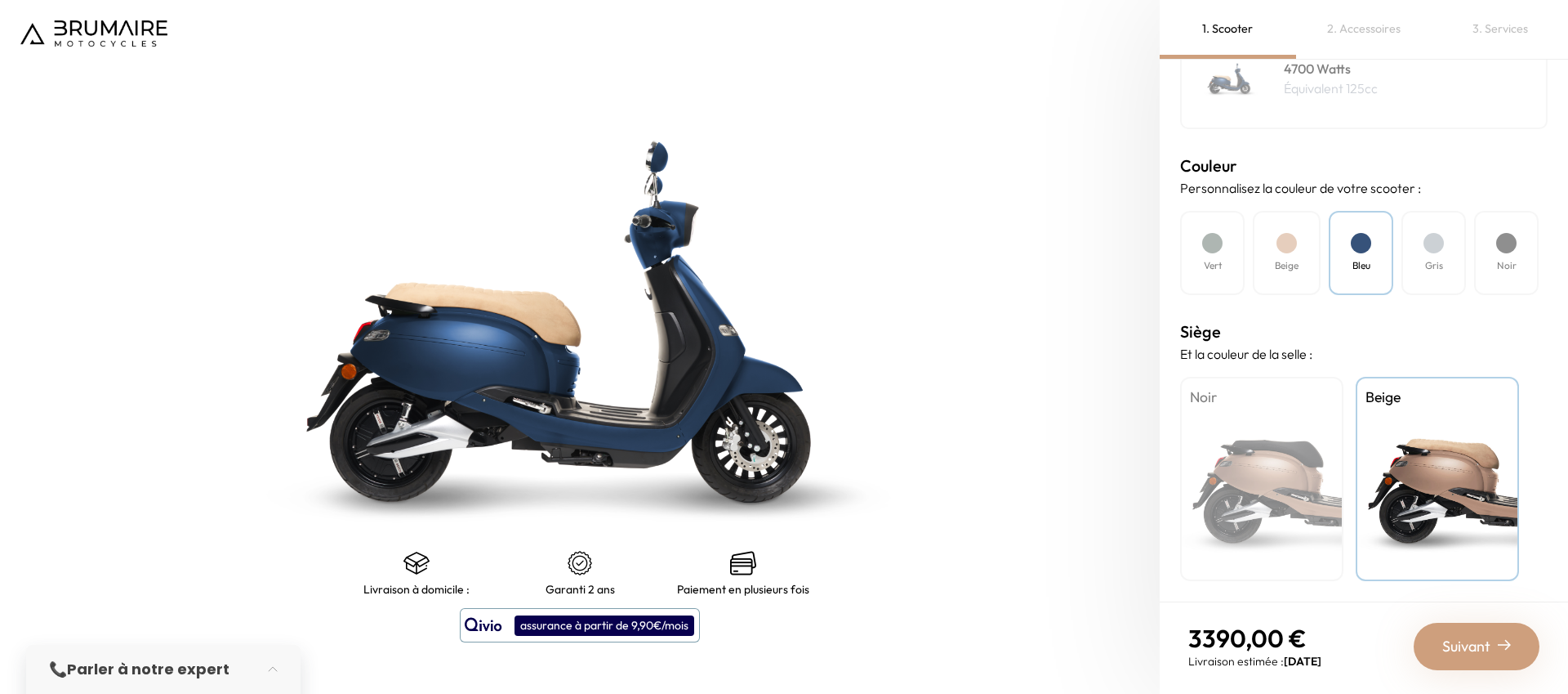
click at [1278, 262] on h4 "Beige" at bounding box center [1286, 265] width 24 height 14
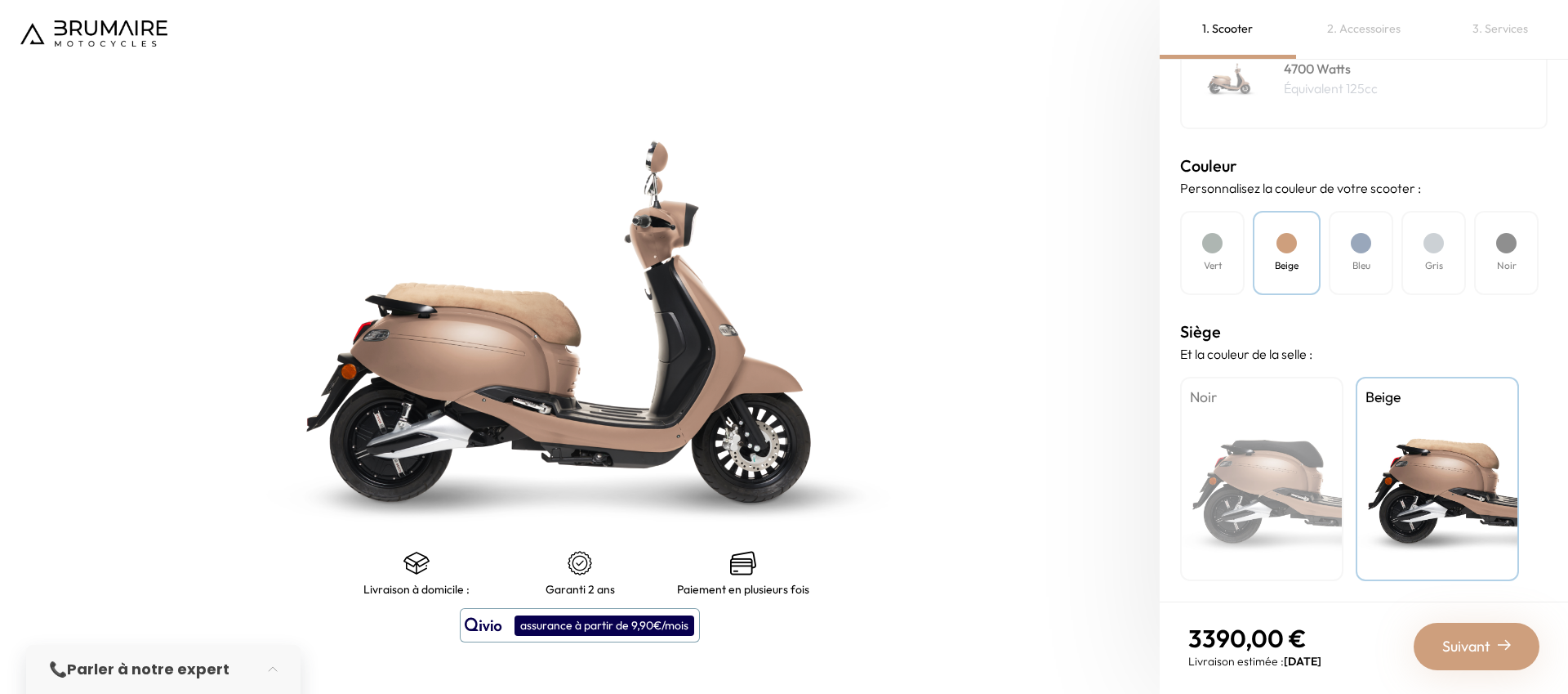
click at [1228, 263] on div "Vert" at bounding box center [1212, 252] width 65 height 84
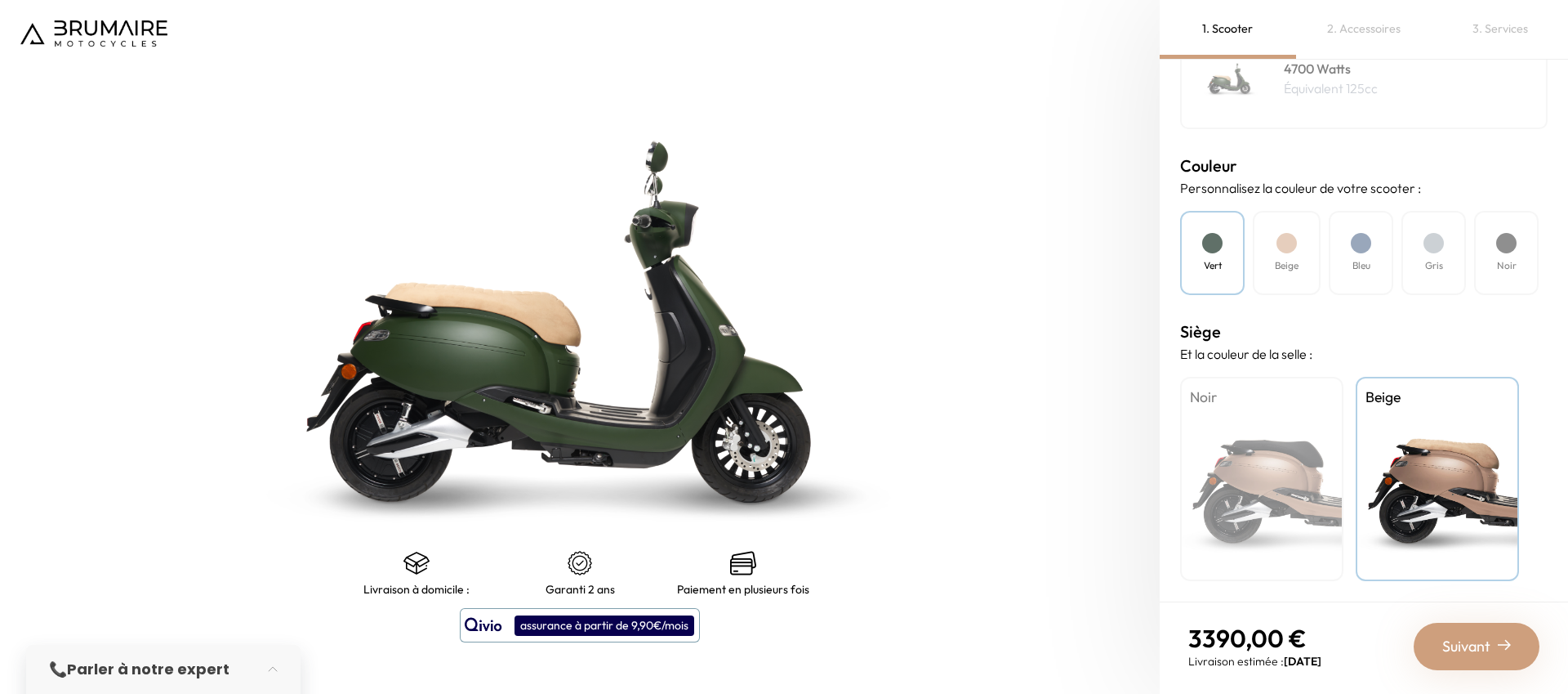
click at [1382, 256] on div "Bleu" at bounding box center [1362, 252] width 65 height 84
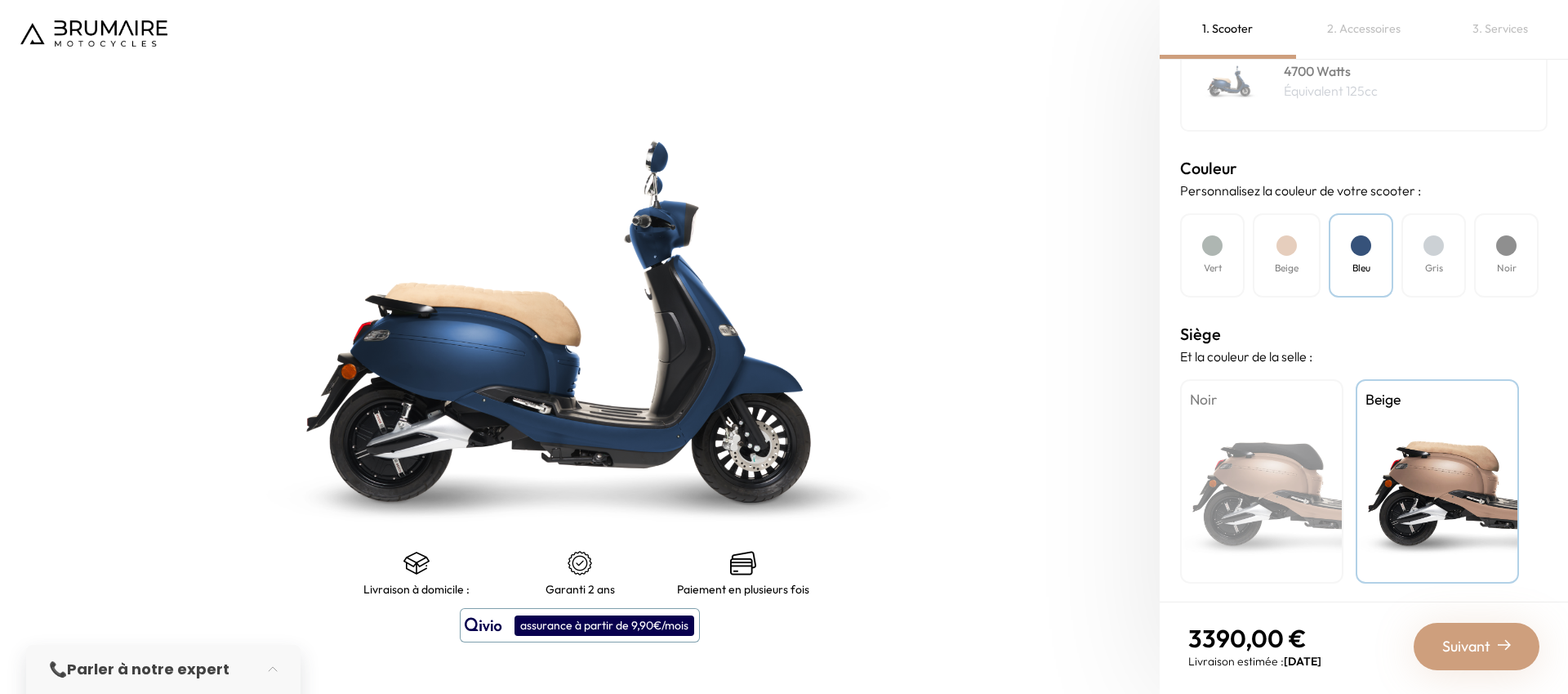
click at [1278, 476] on div "Noir" at bounding box center [1262, 481] width 164 height 205
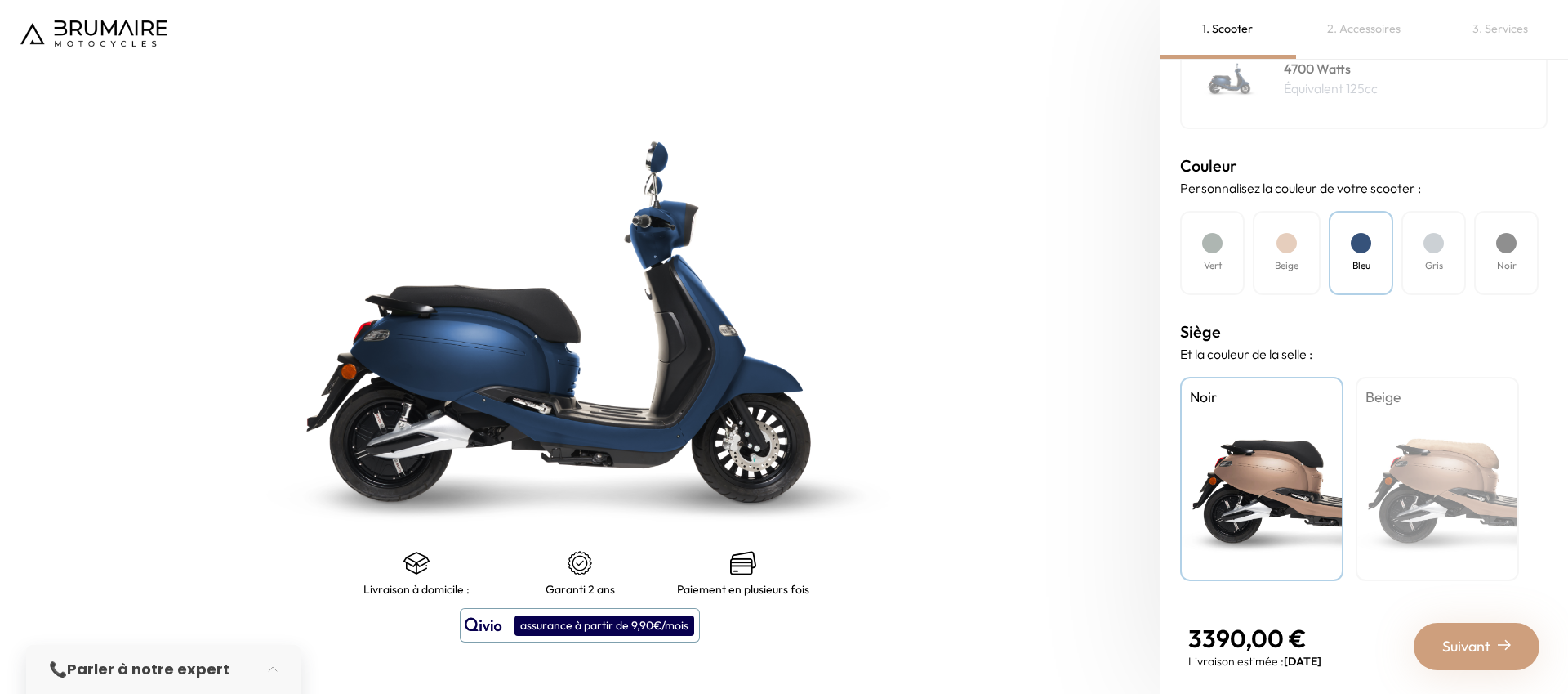
click at [1395, 480] on div "Beige" at bounding box center [1438, 479] width 164 height 205
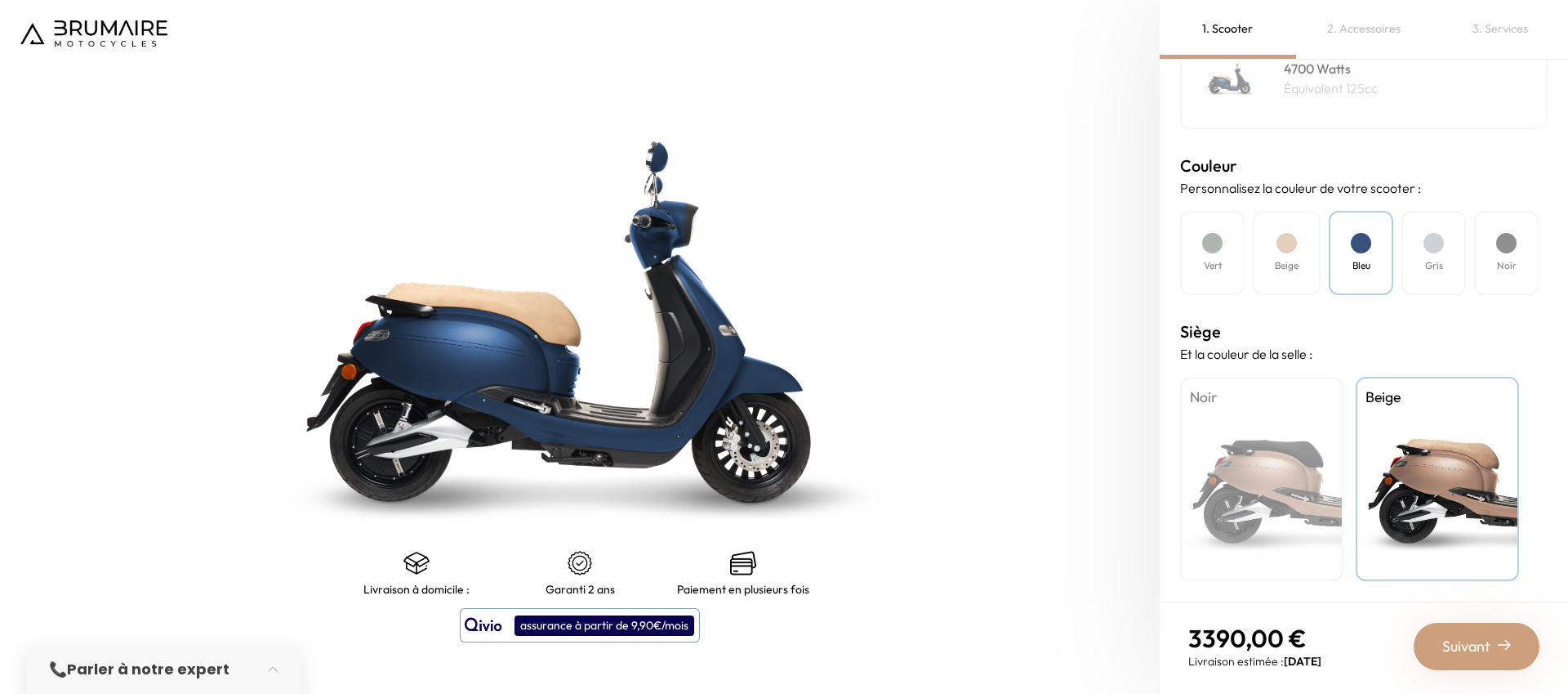
click at [1302, 474] on div "Noir" at bounding box center [1262, 479] width 164 height 205
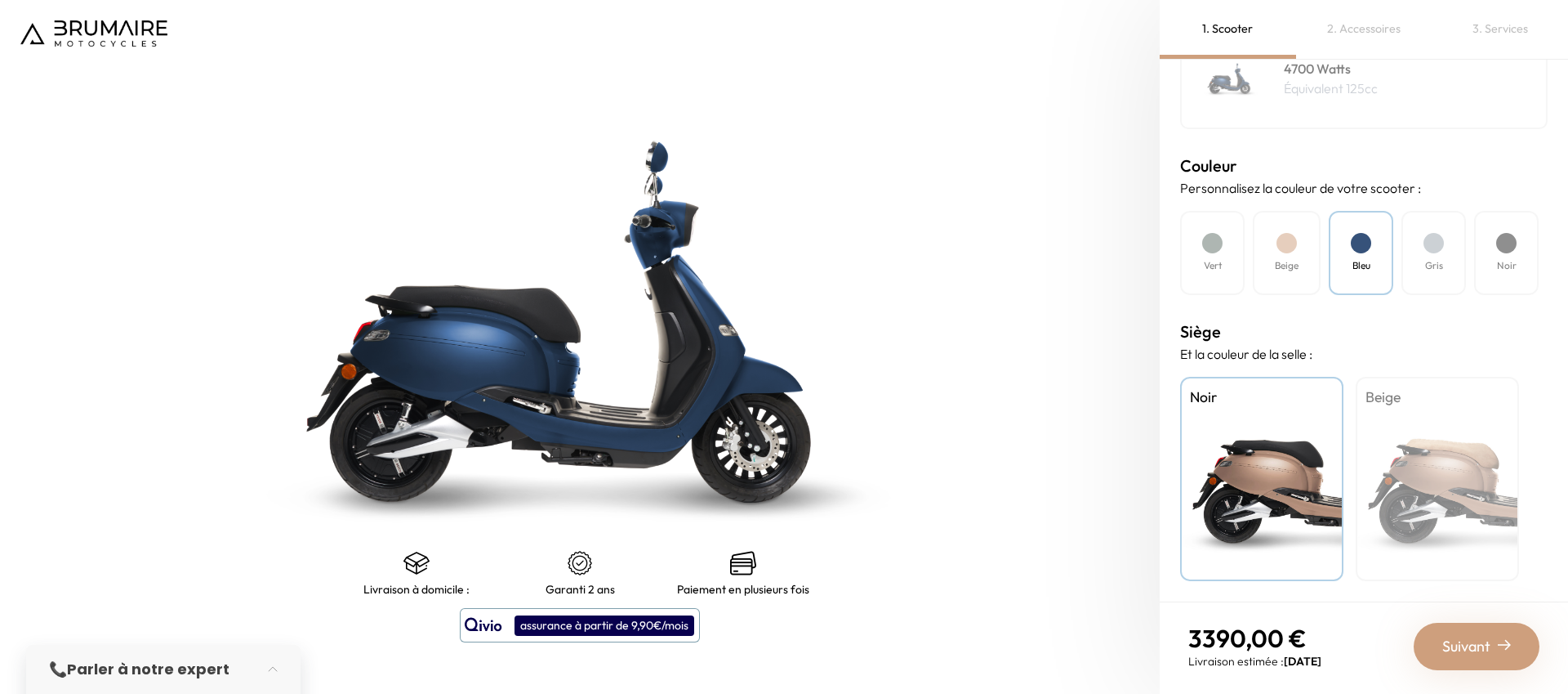
click at [1231, 251] on div "Vert" at bounding box center [1212, 252] width 65 height 84
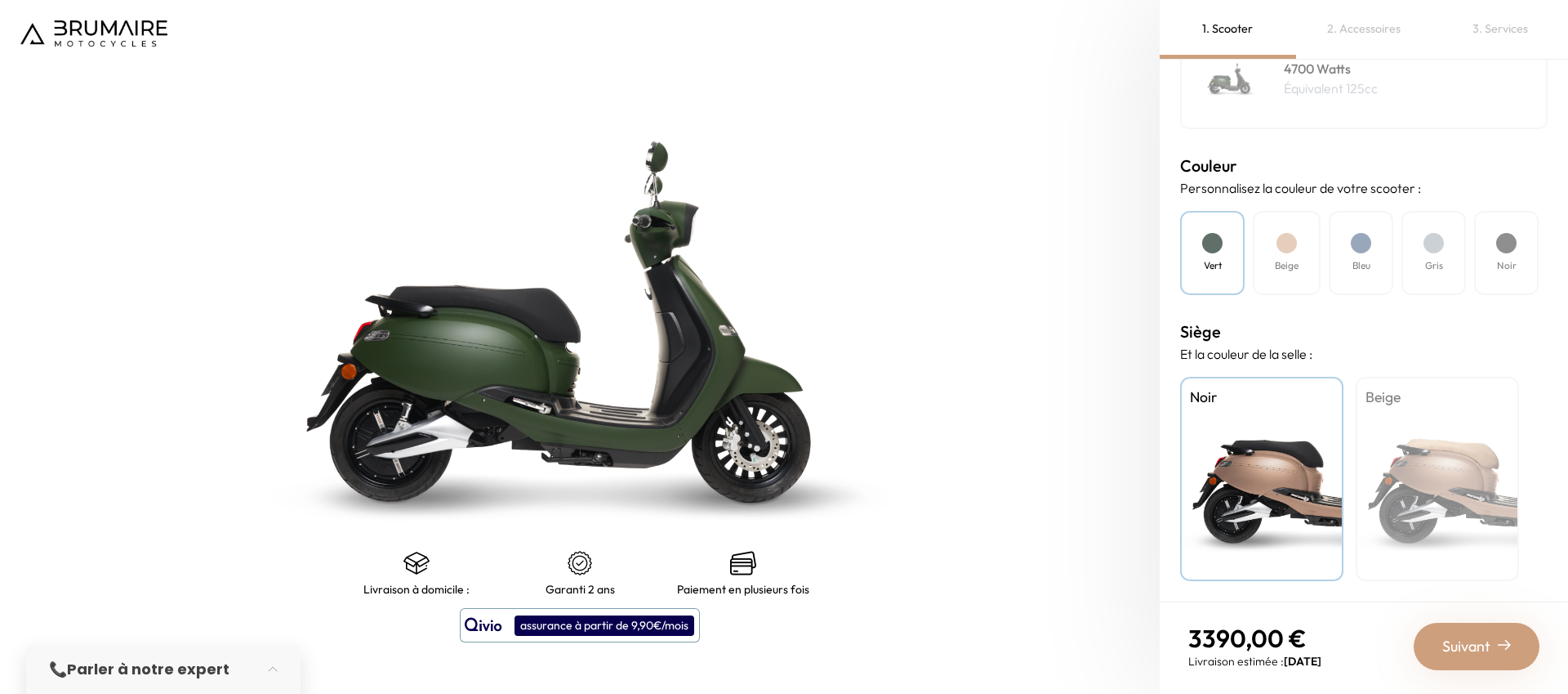
click at [1295, 245] on div at bounding box center [1286, 243] width 20 height 20
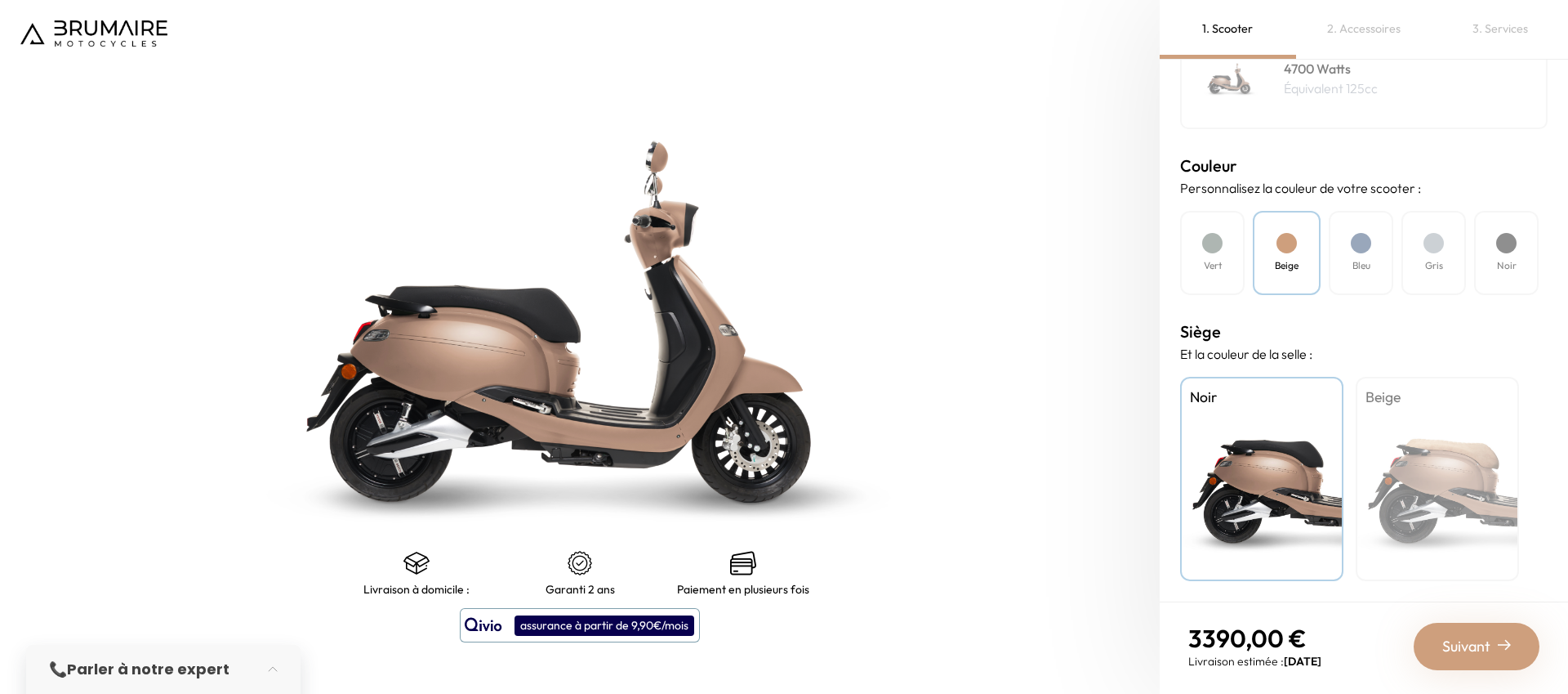
click at [1375, 241] on div "Bleu" at bounding box center [1362, 252] width 65 height 84
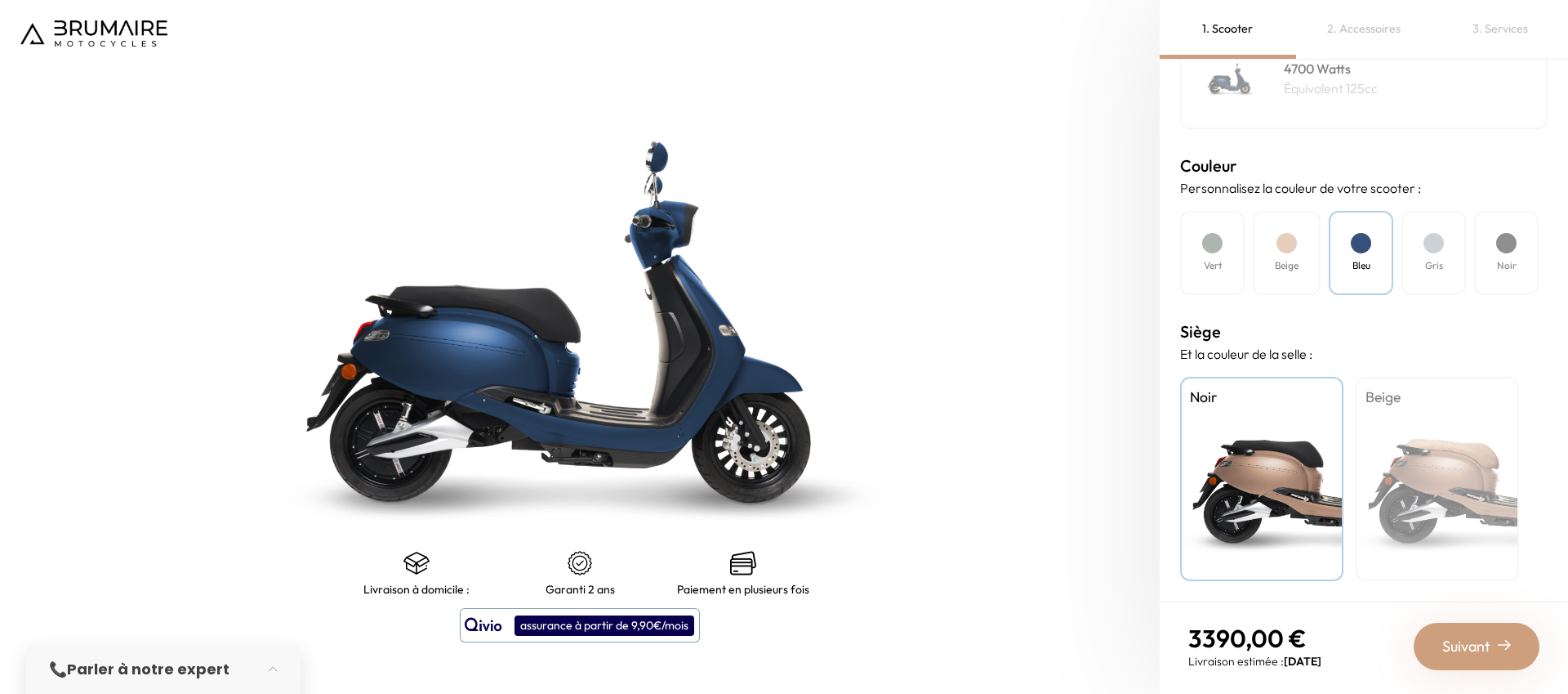
click at [1523, 244] on div "Noir" at bounding box center [1506, 252] width 65 height 84
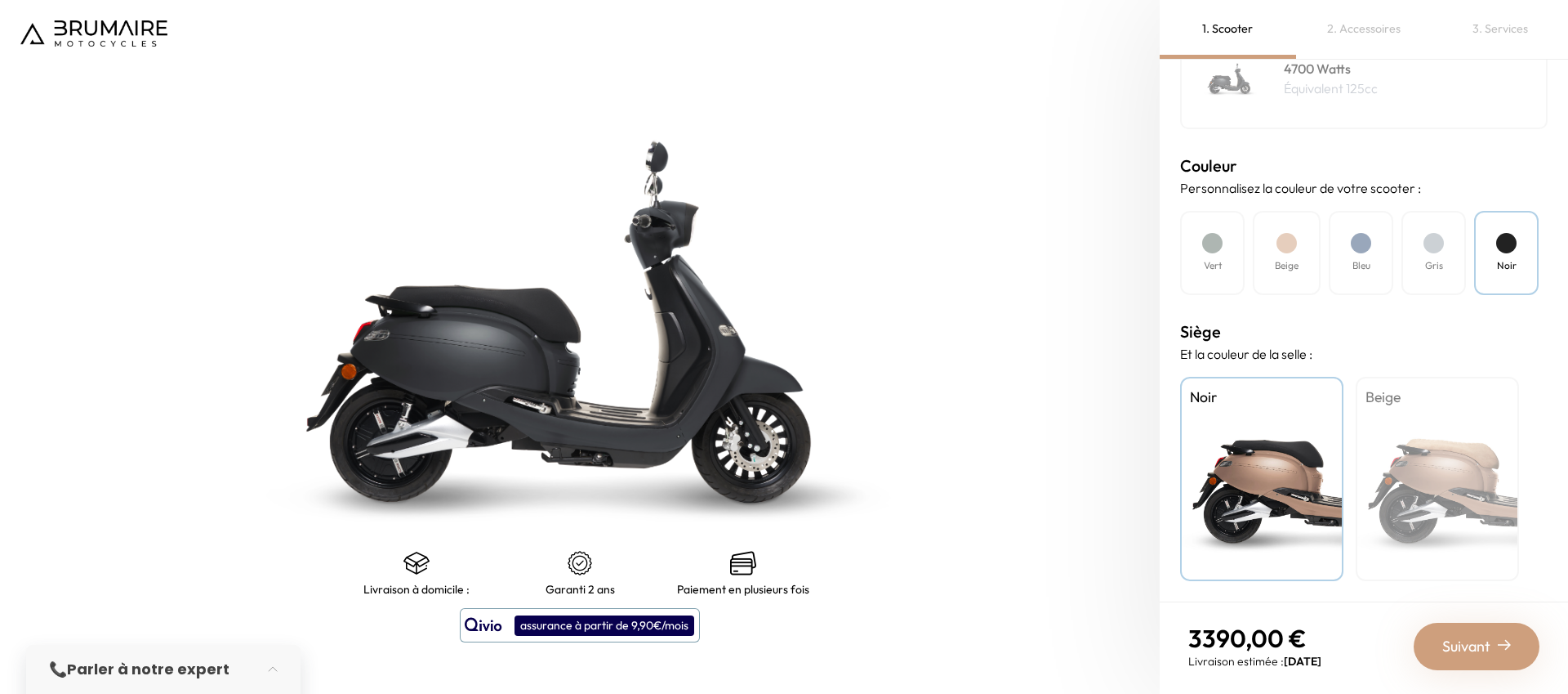
click at [1485, 647] on span "Suivant" at bounding box center [1466, 646] width 49 height 23
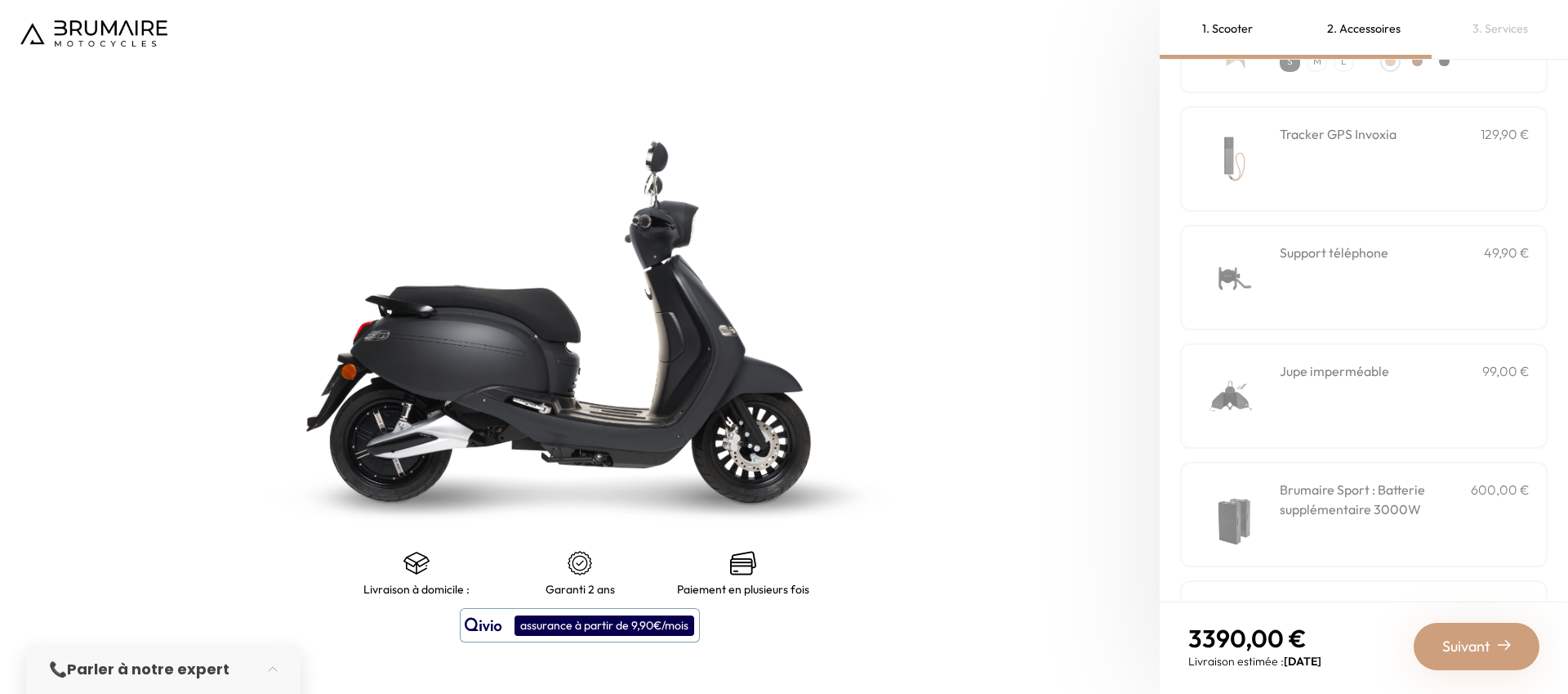
scroll to position [491, 0]
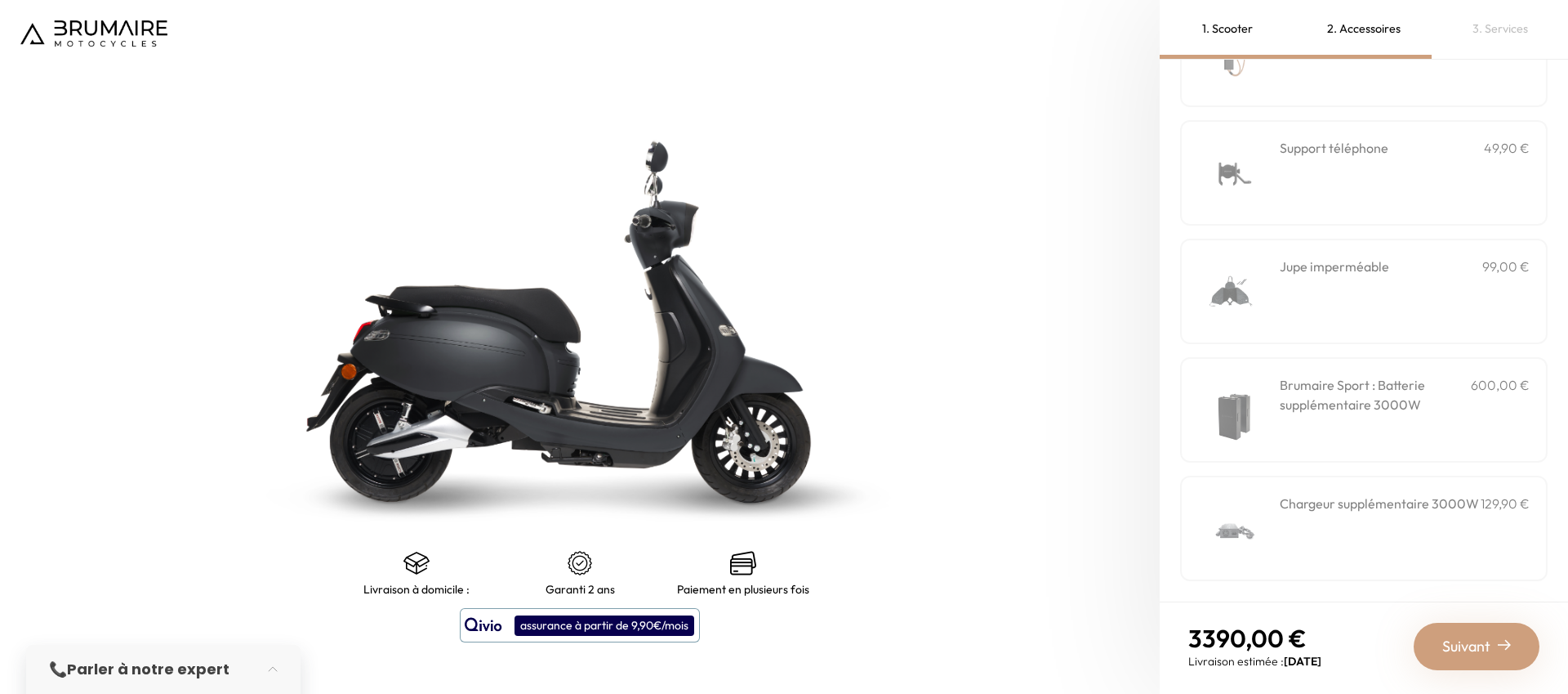
drag, startPoint x: 1334, startPoint y: 390, endPoint x: 1336, endPoint y: 379, distance: 11.2
click at [1334, 386] on h3 "Brumaire Sport : Batterie supplémentaire 3000W" at bounding box center [1375, 394] width 191 height 39
click at [1322, 425] on div "Brumaire Sport : Batterie supplémentaire 3000W 600,00 €" at bounding box center [1404, 409] width 250 height 69
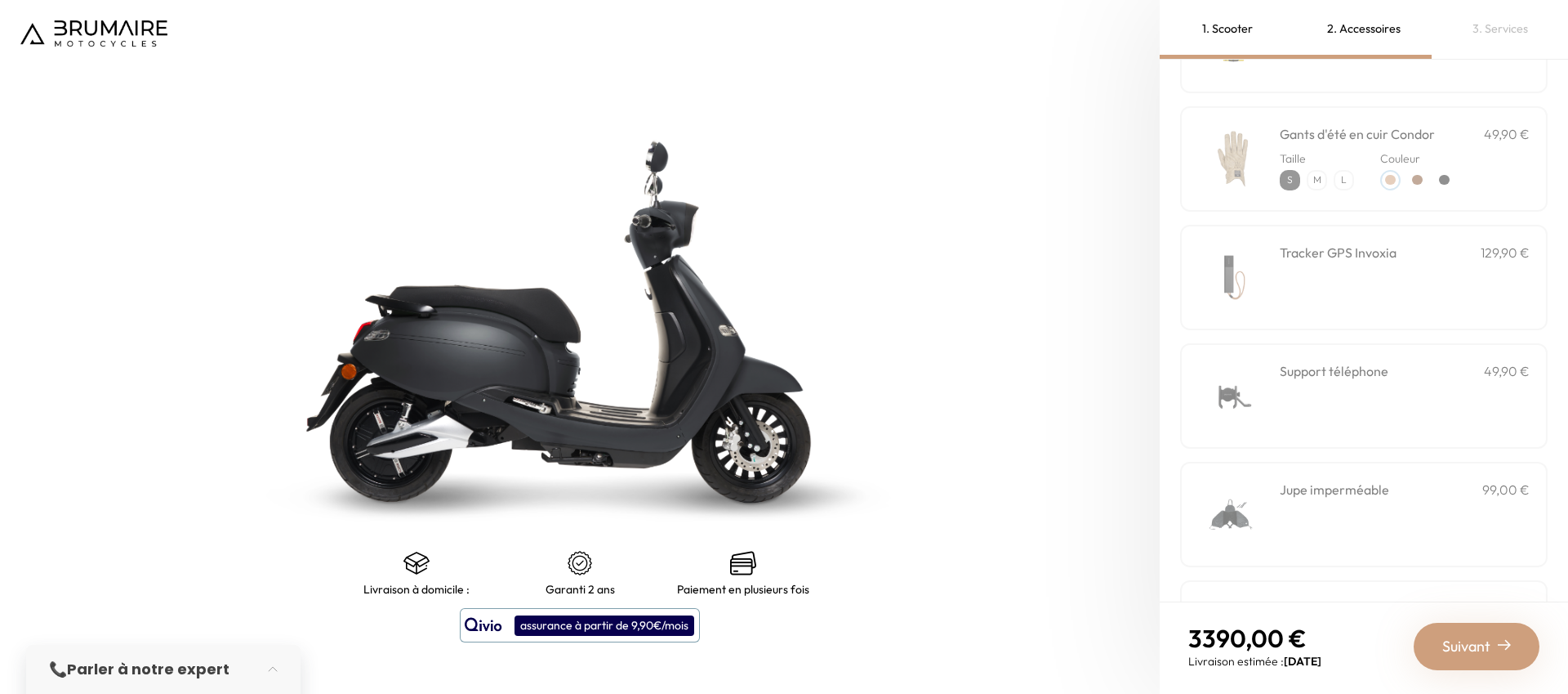
scroll to position [261, 0]
click at [1292, 519] on div "Jupe imperméable 99,00 €" at bounding box center [1404, 522] width 250 height 69
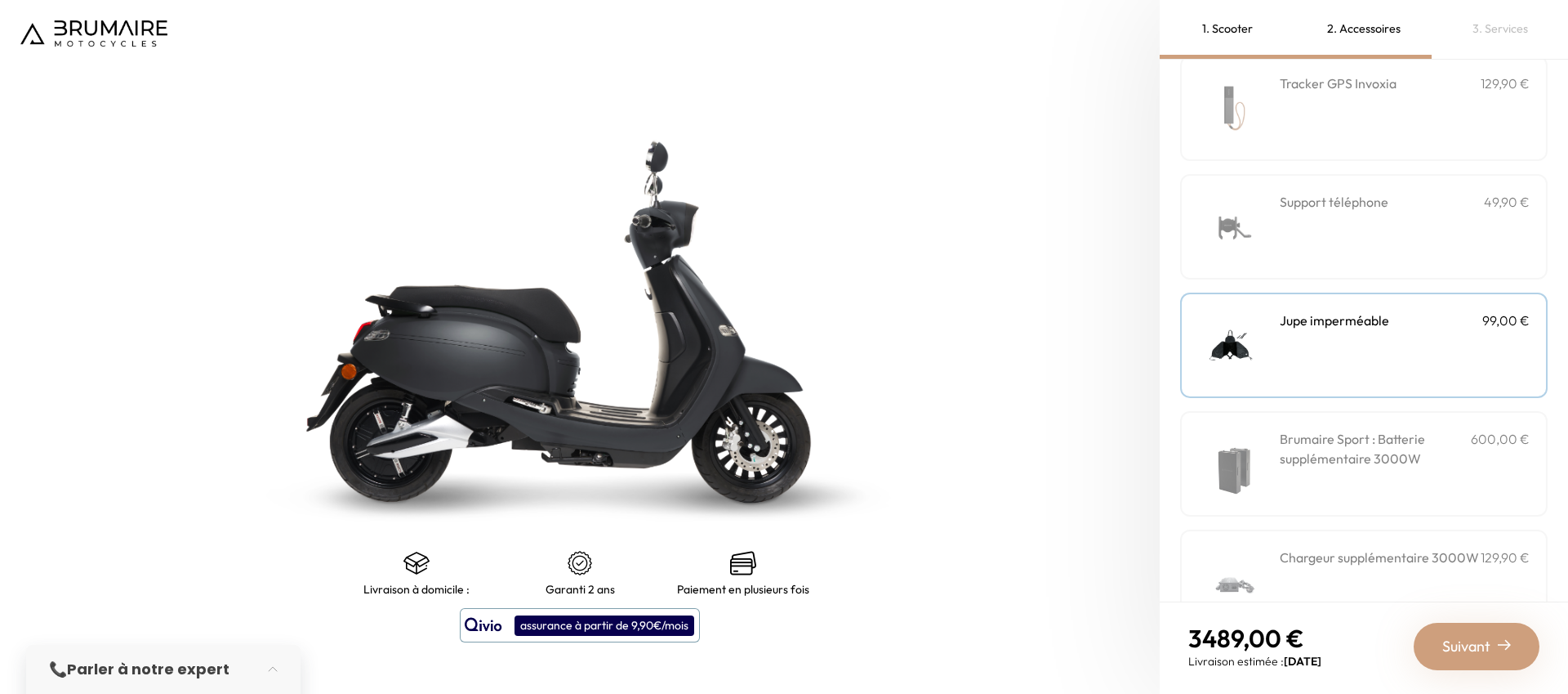
scroll to position [491, 0]
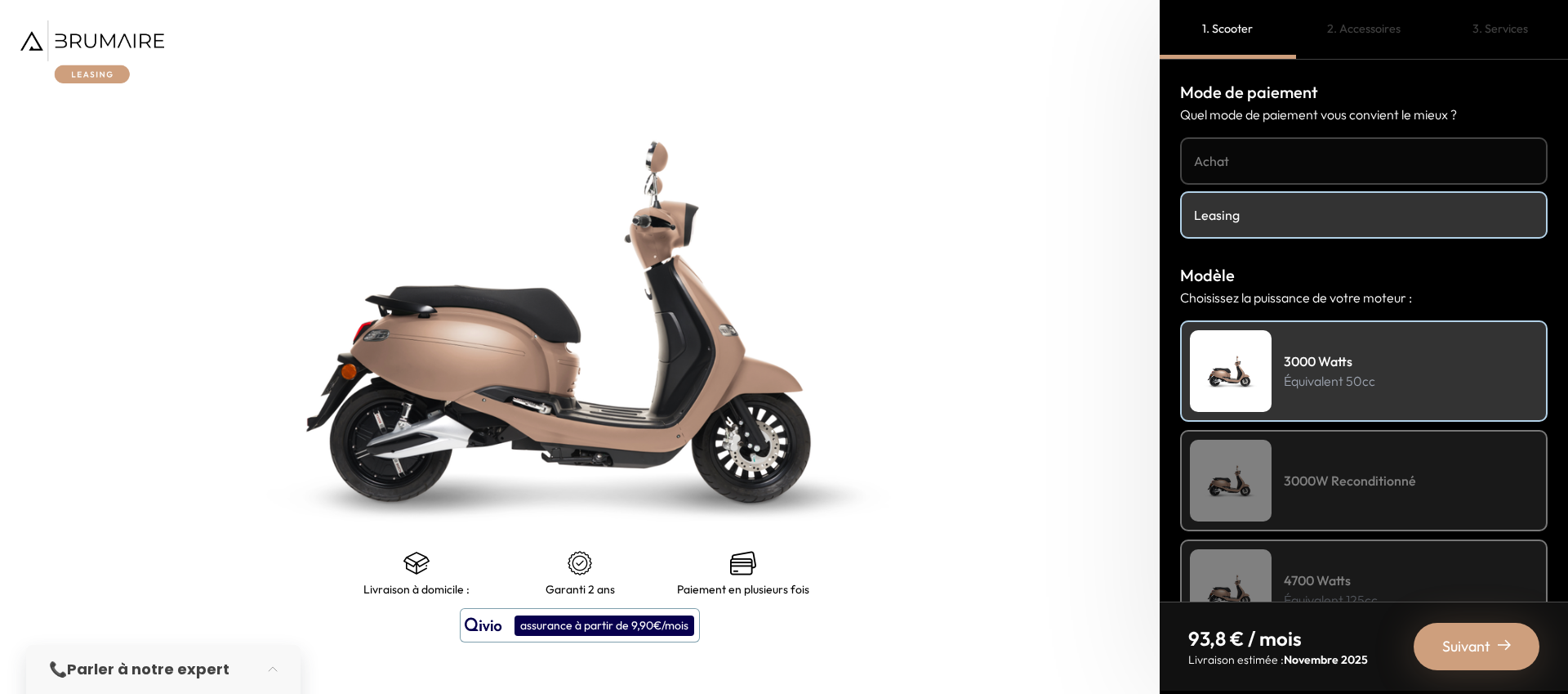
click at [1249, 218] on h4 "Leasing" at bounding box center [1363, 214] width 340 height 20
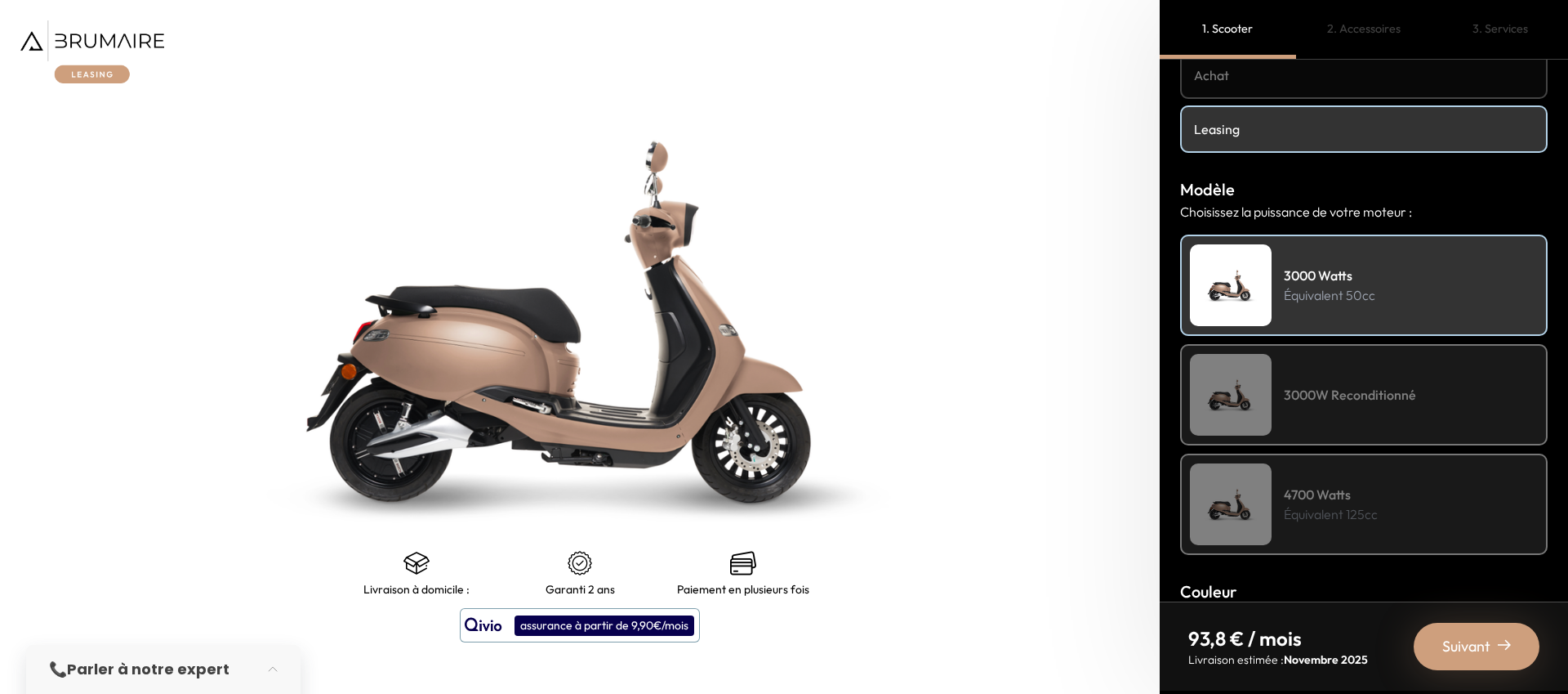
scroll to position [101, 0]
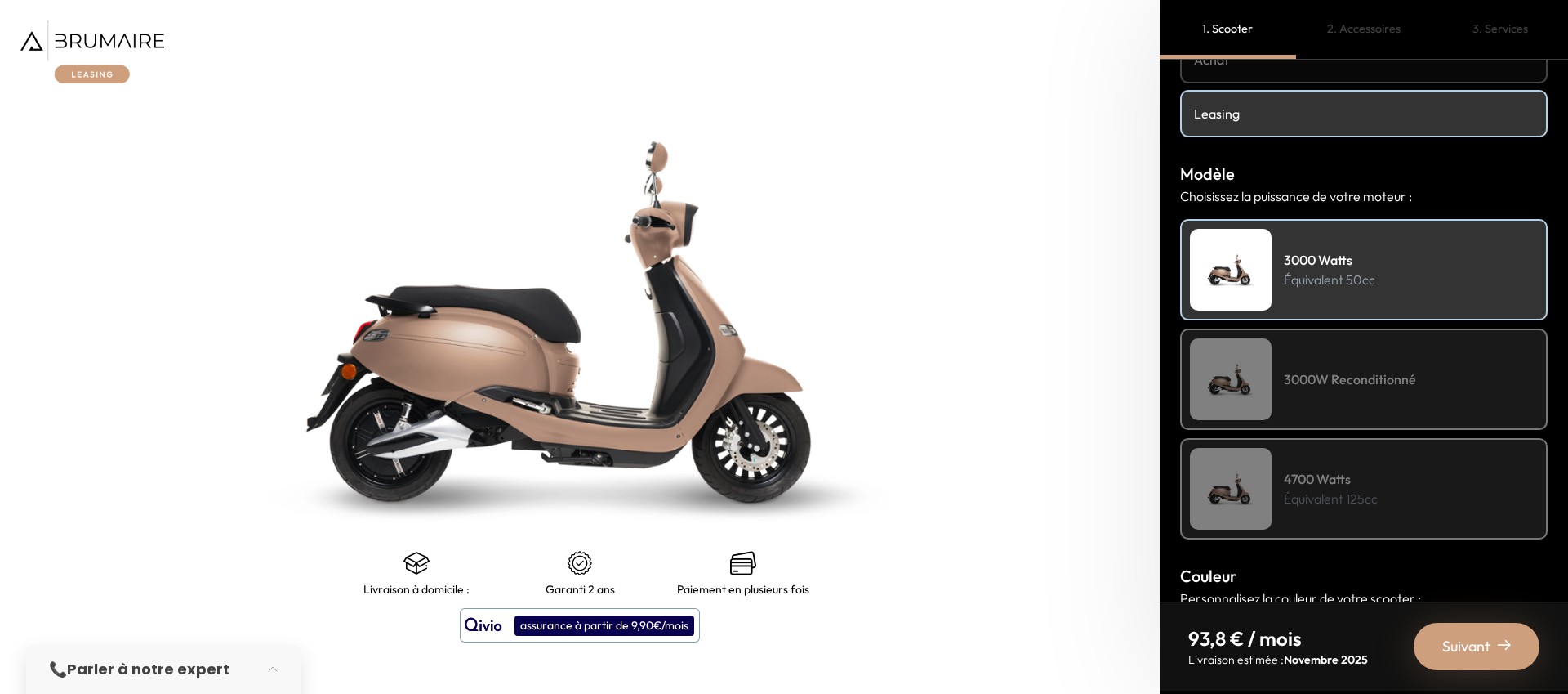
click at [1346, 375] on h4 "3000W Reconditionné" at bounding box center [1349, 379] width 132 height 20
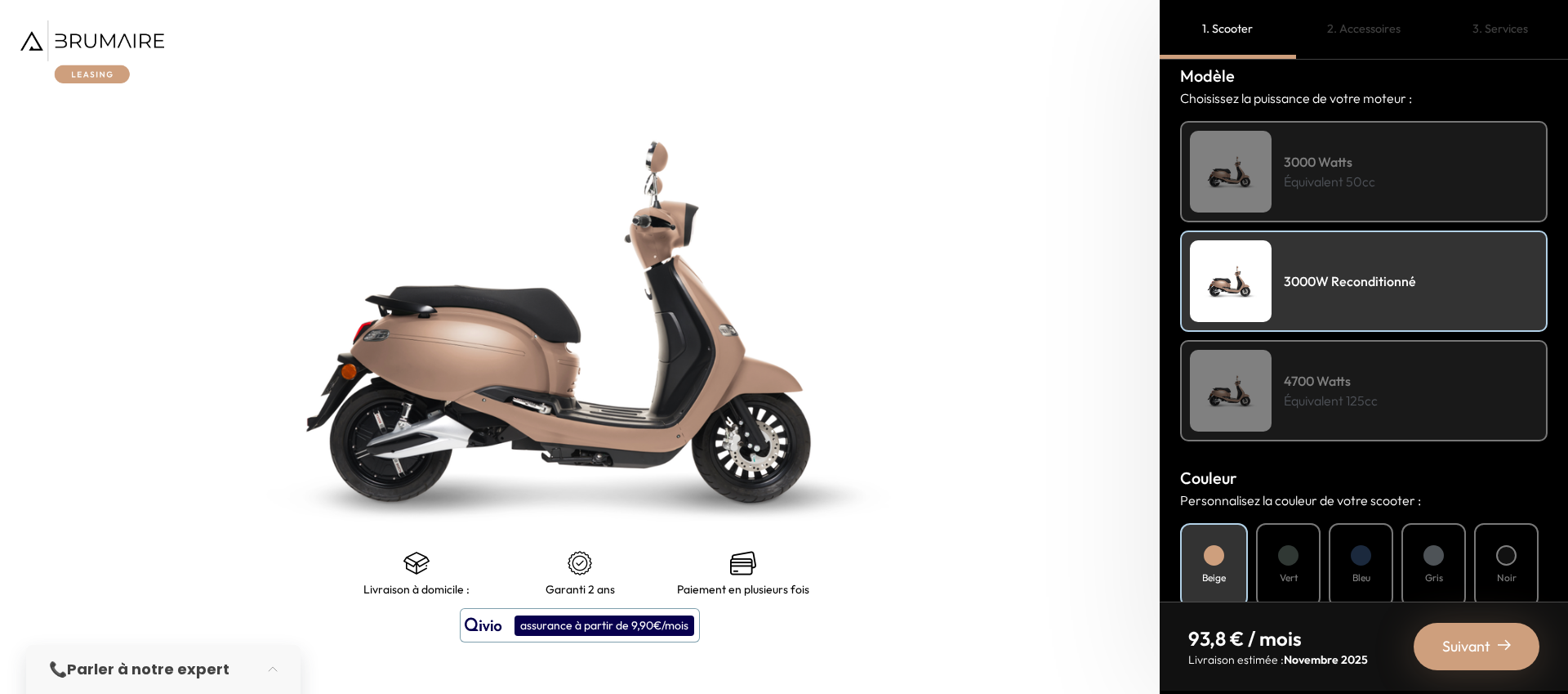
scroll to position [207, 0]
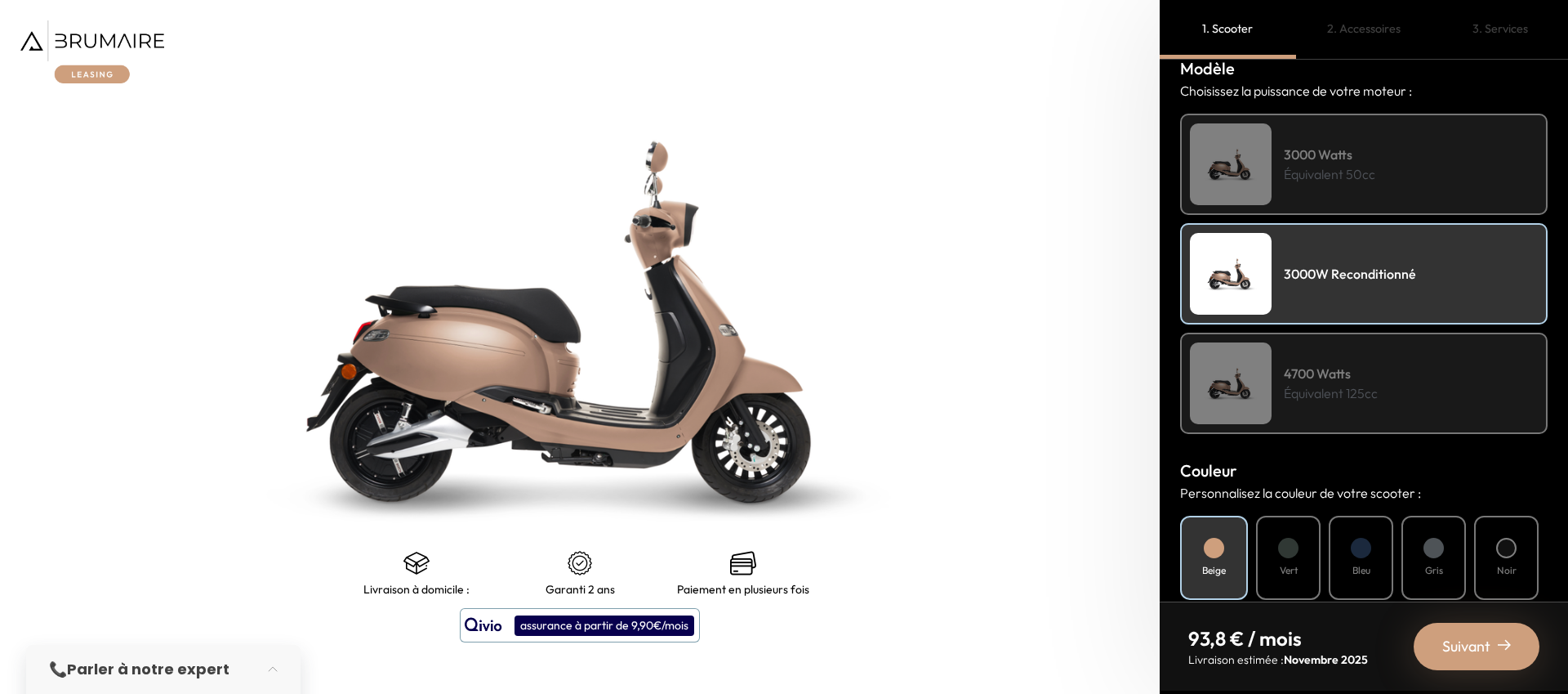
click at [1306, 169] on p "Équivalent 50cc" at bounding box center [1329, 174] width 91 height 20
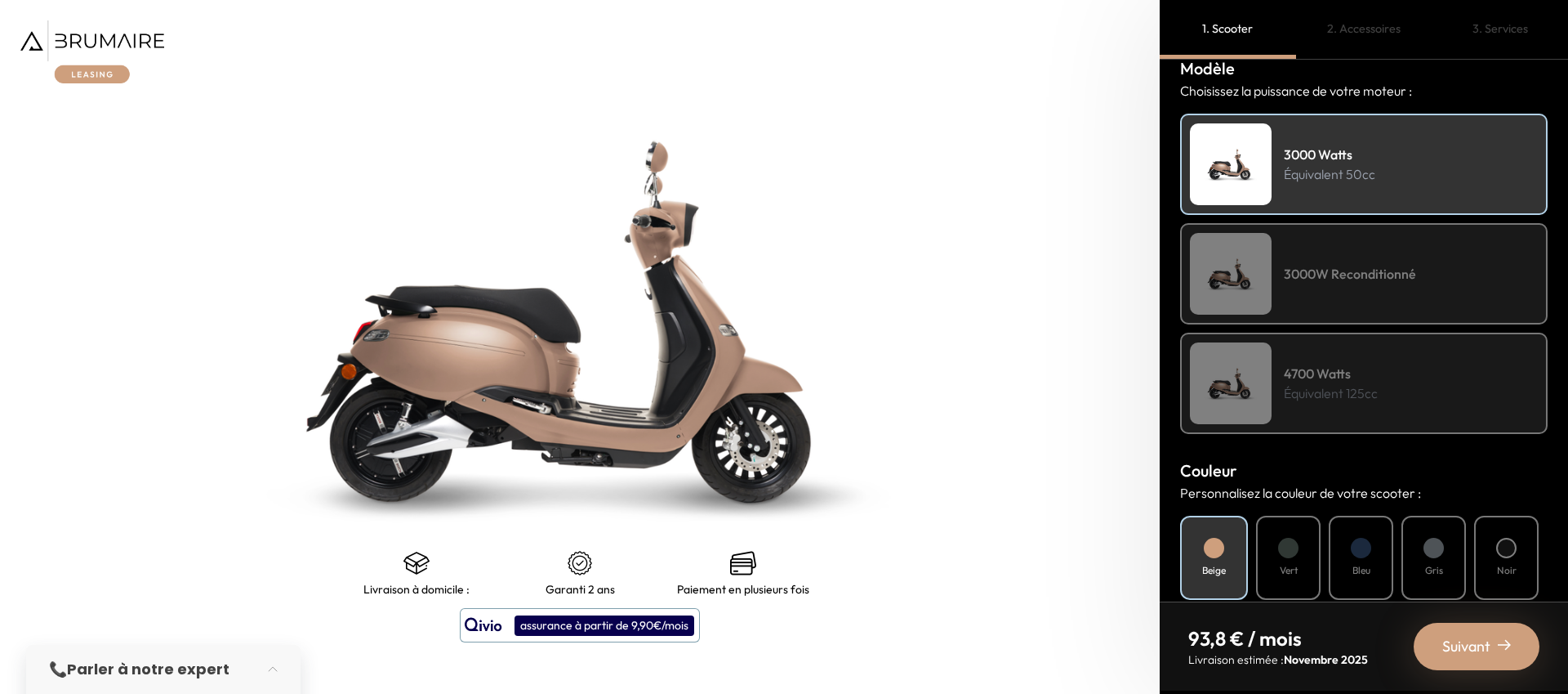
click at [1281, 291] on div "3000W Reconditionné" at bounding box center [1363, 273] width 367 height 101
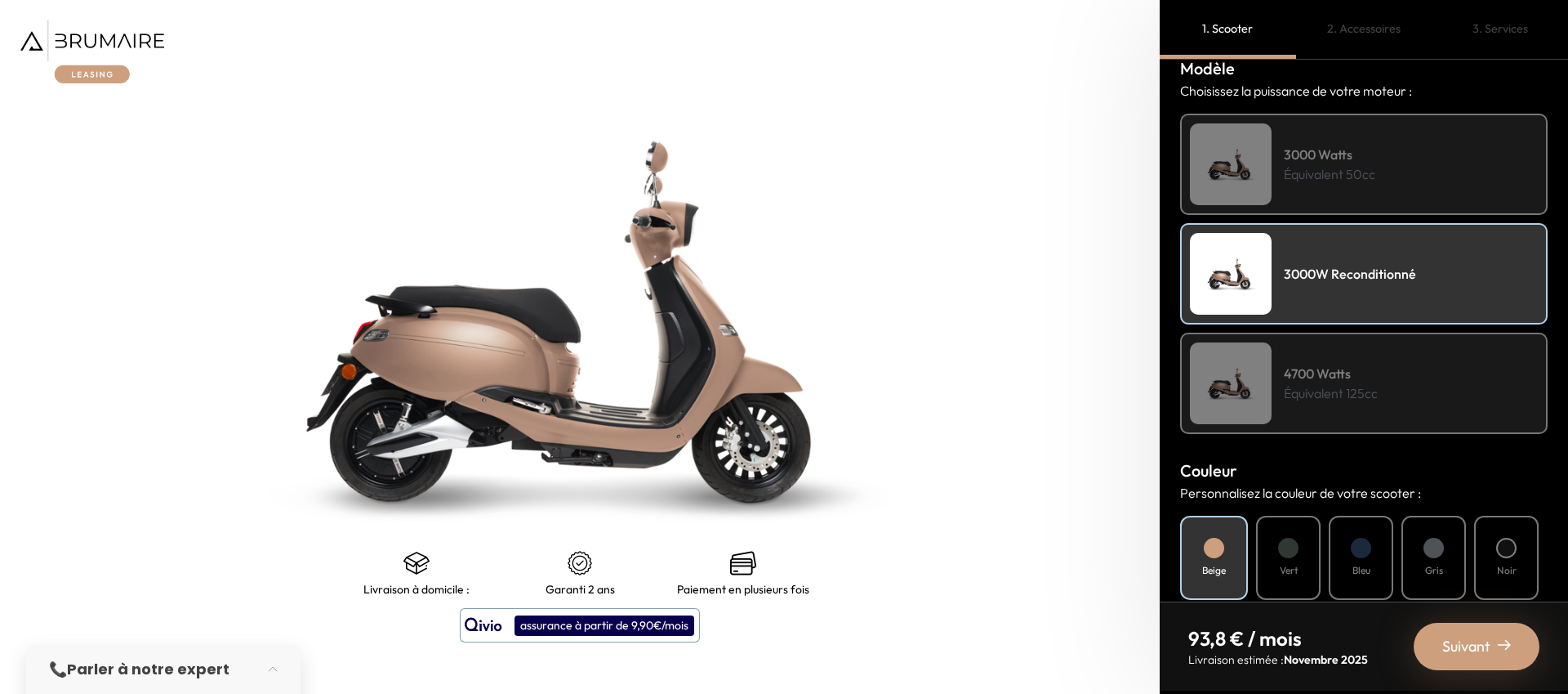
click at [1310, 182] on p "Équivalent 50cc" at bounding box center [1329, 174] width 91 height 20
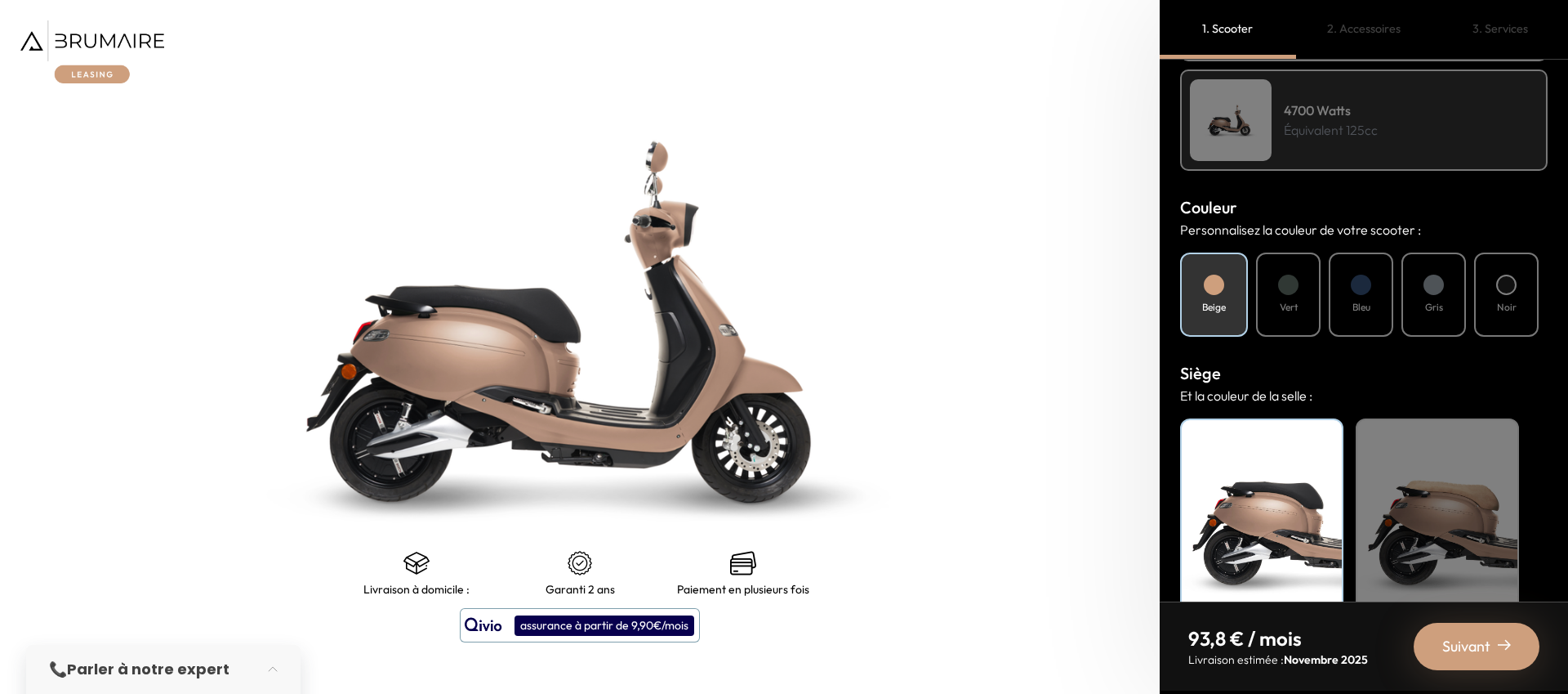
scroll to position [471, 0]
click at [1498, 288] on div at bounding box center [1506, 283] width 20 height 20
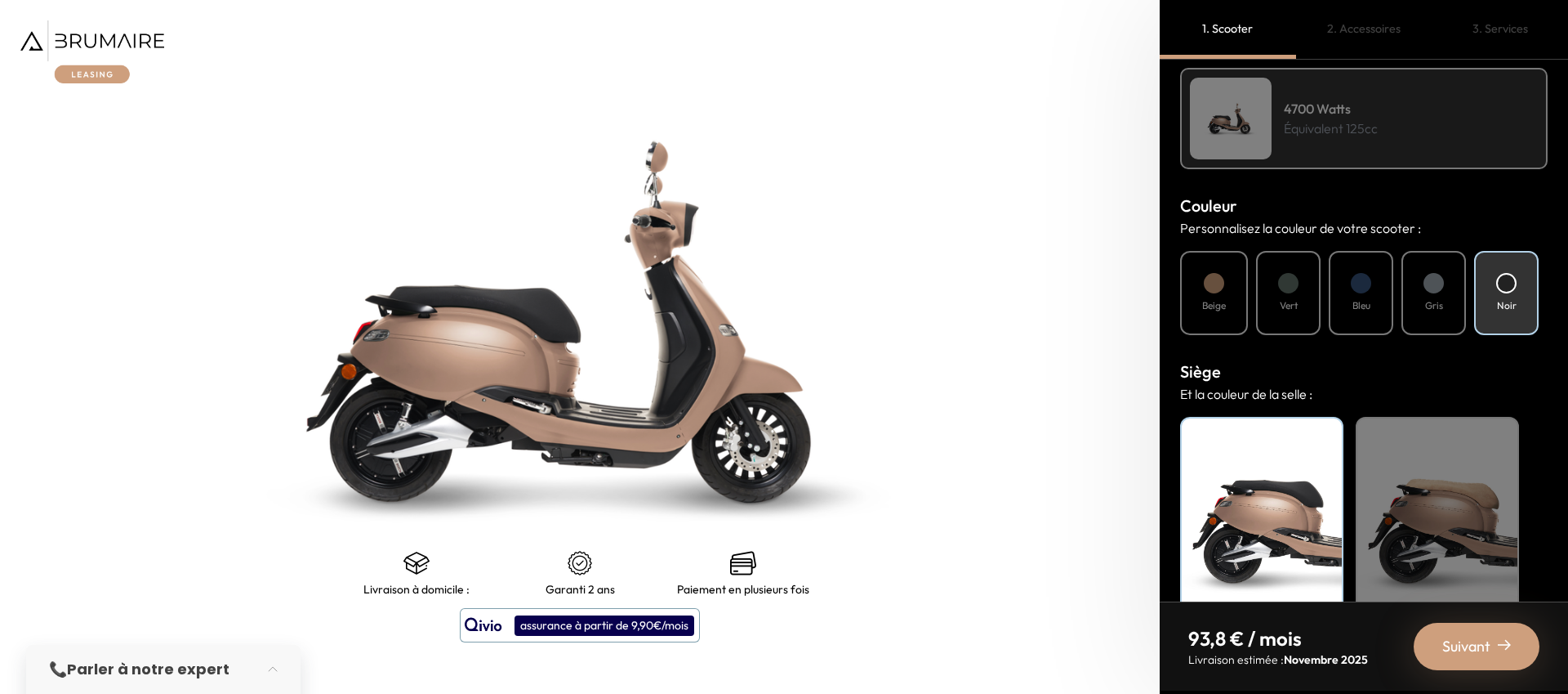
scroll to position [511, 0]
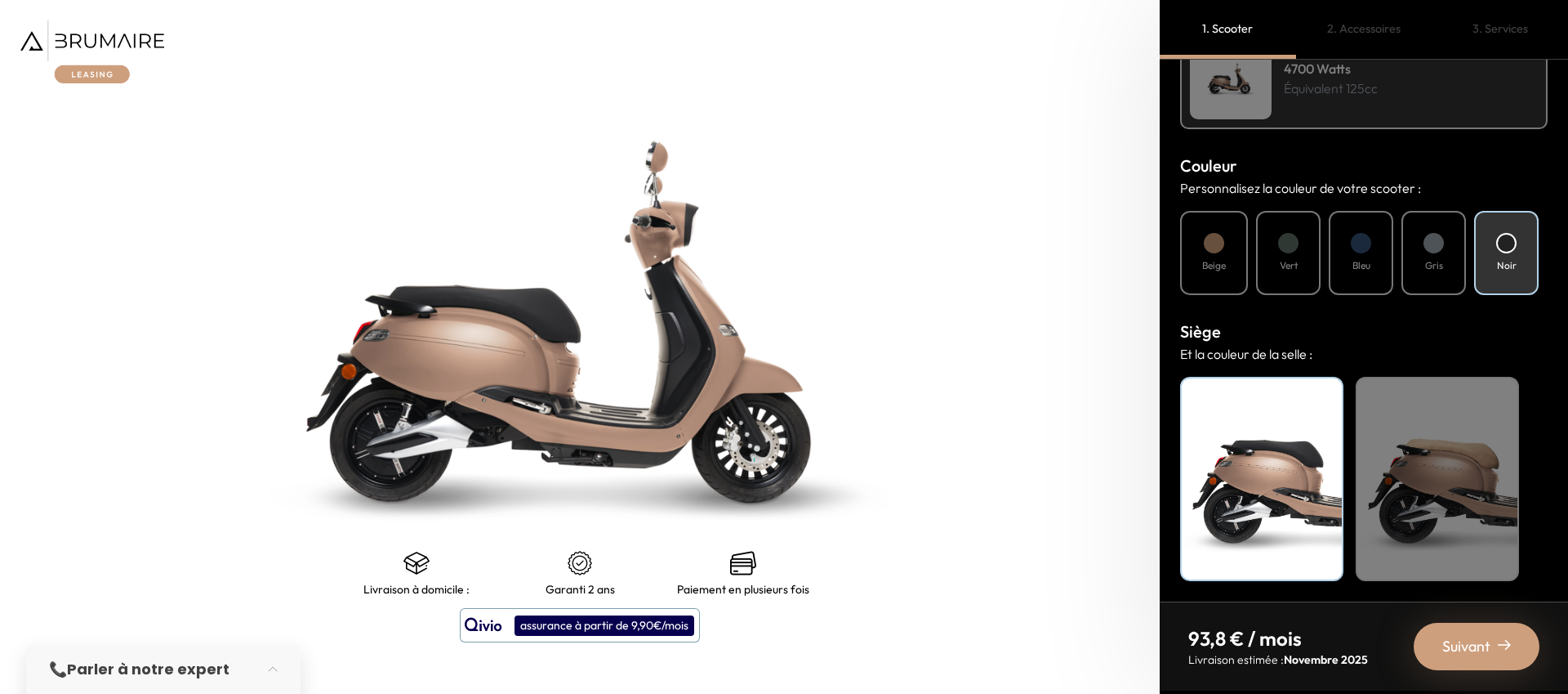
click at [1469, 641] on span "Suivant" at bounding box center [1466, 646] width 49 height 23
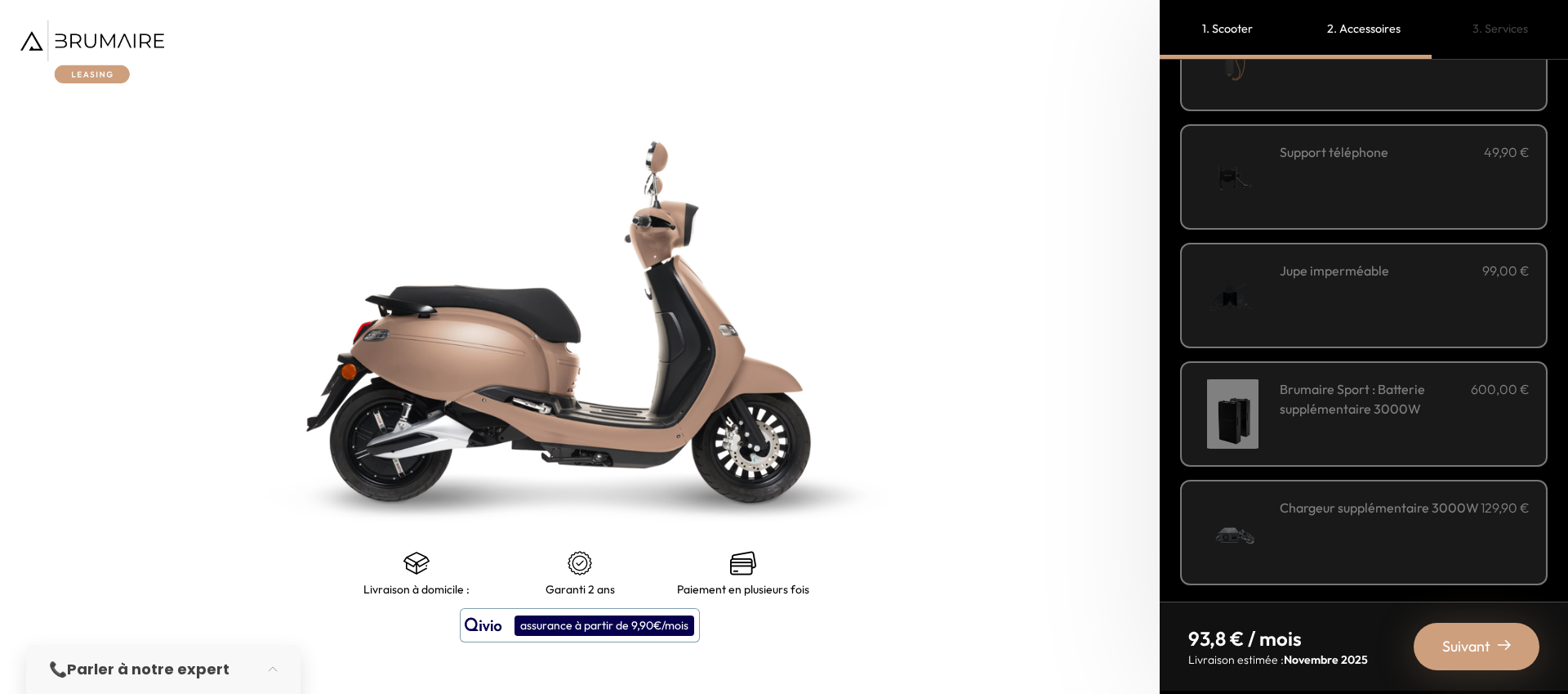
scroll to position [491, 0]
click at [1397, 317] on div "Jupe imperméable 99,00 €" at bounding box center [1404, 291] width 250 height 69
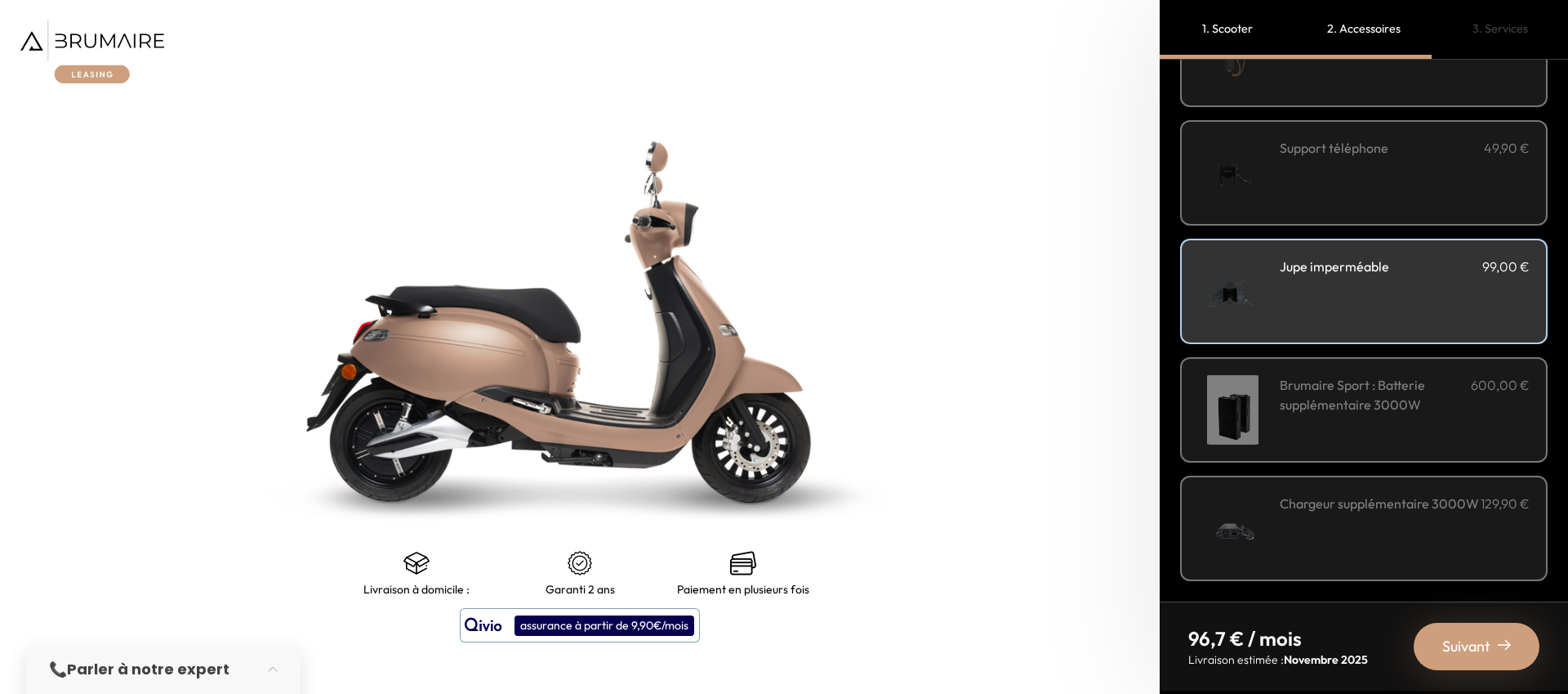
click at [1506, 638] on img at bounding box center [1504, 644] width 13 height 13
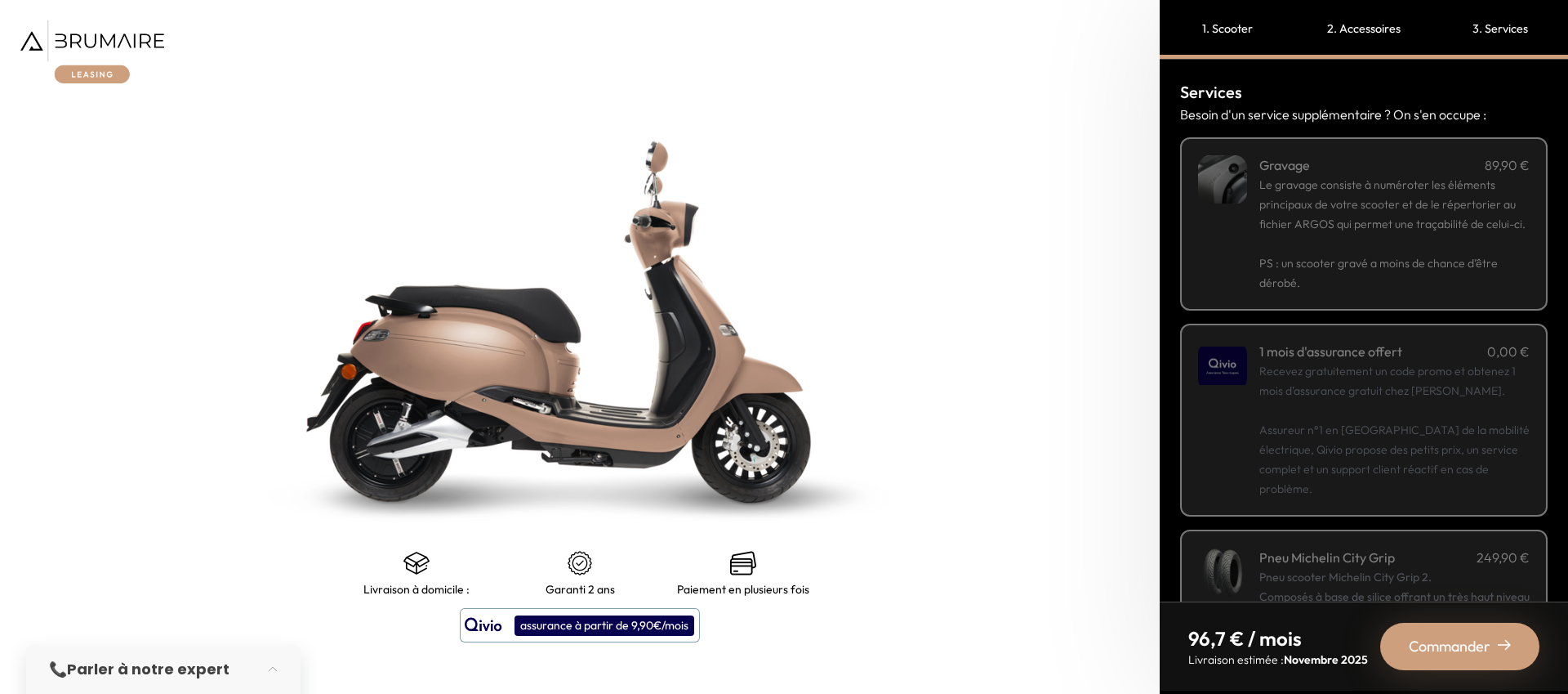
scroll to position [200, 0]
